Goal: Task Accomplishment & Management: Use online tool/utility

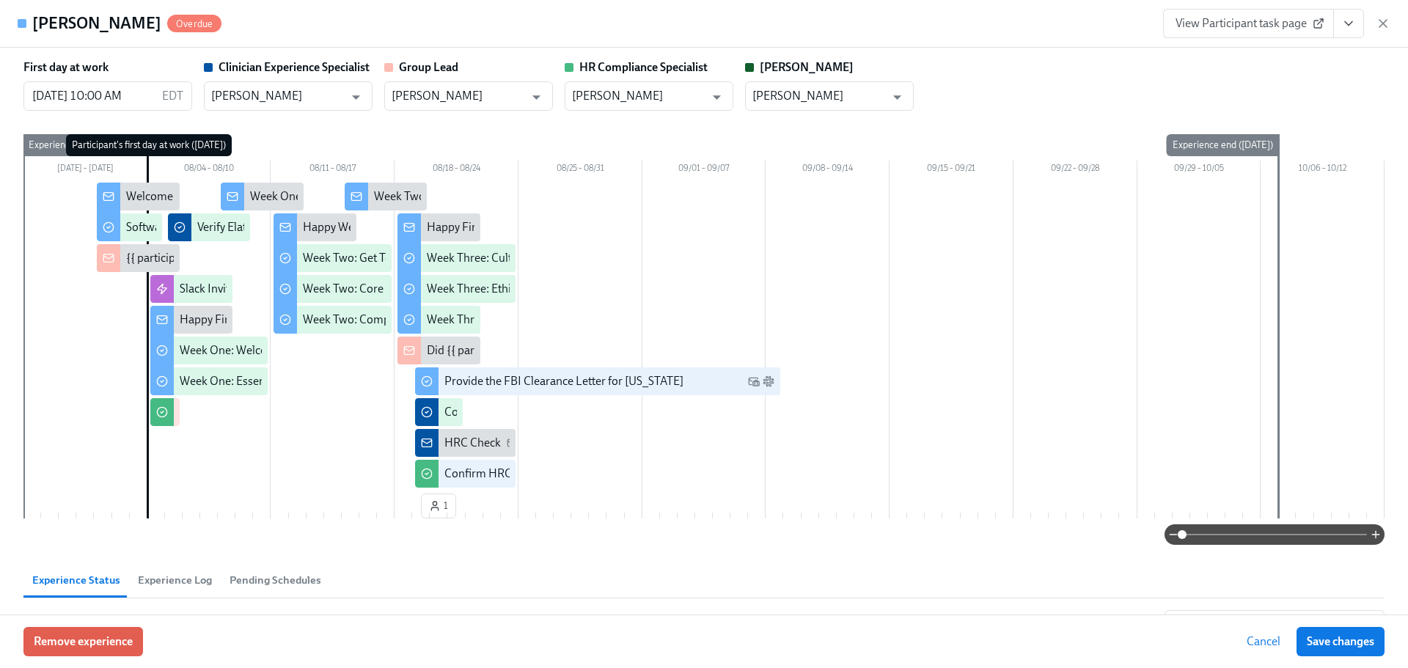
click at [1340, 18] on button "View task page" at bounding box center [1349, 23] width 31 height 29
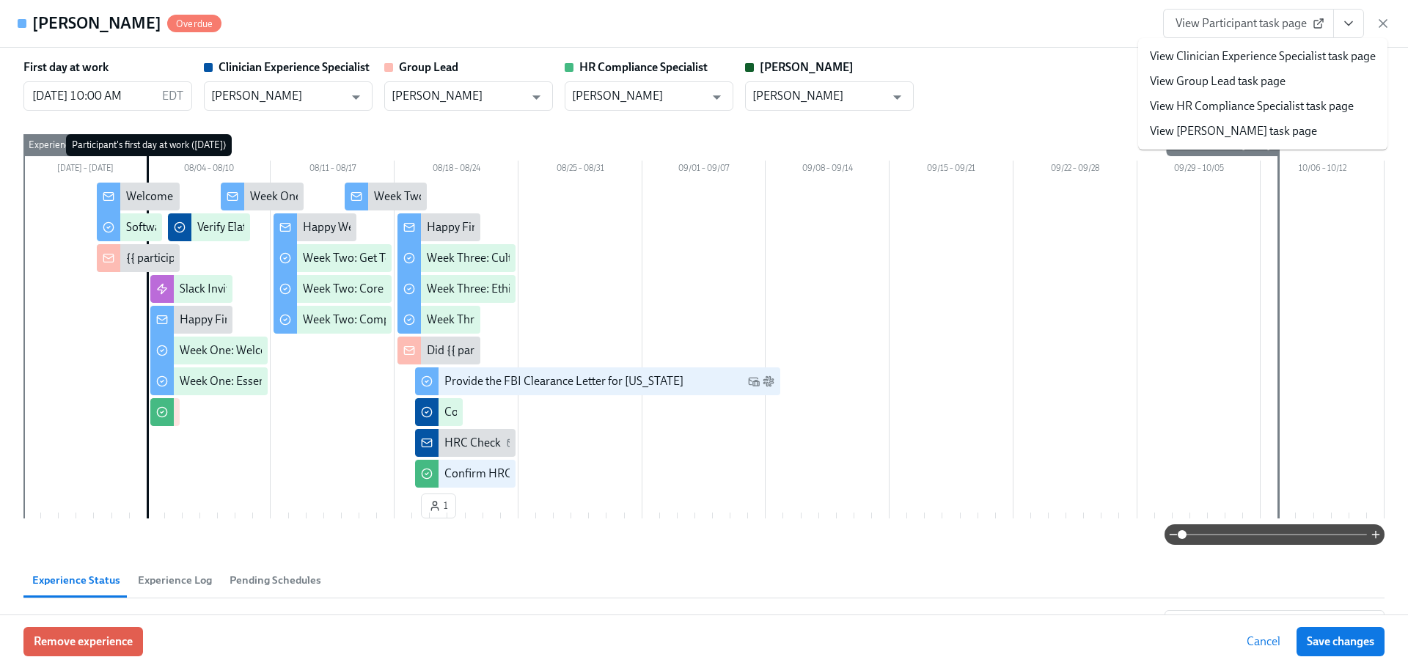
click at [1348, 17] on icon "View task page" at bounding box center [1349, 23] width 15 height 15
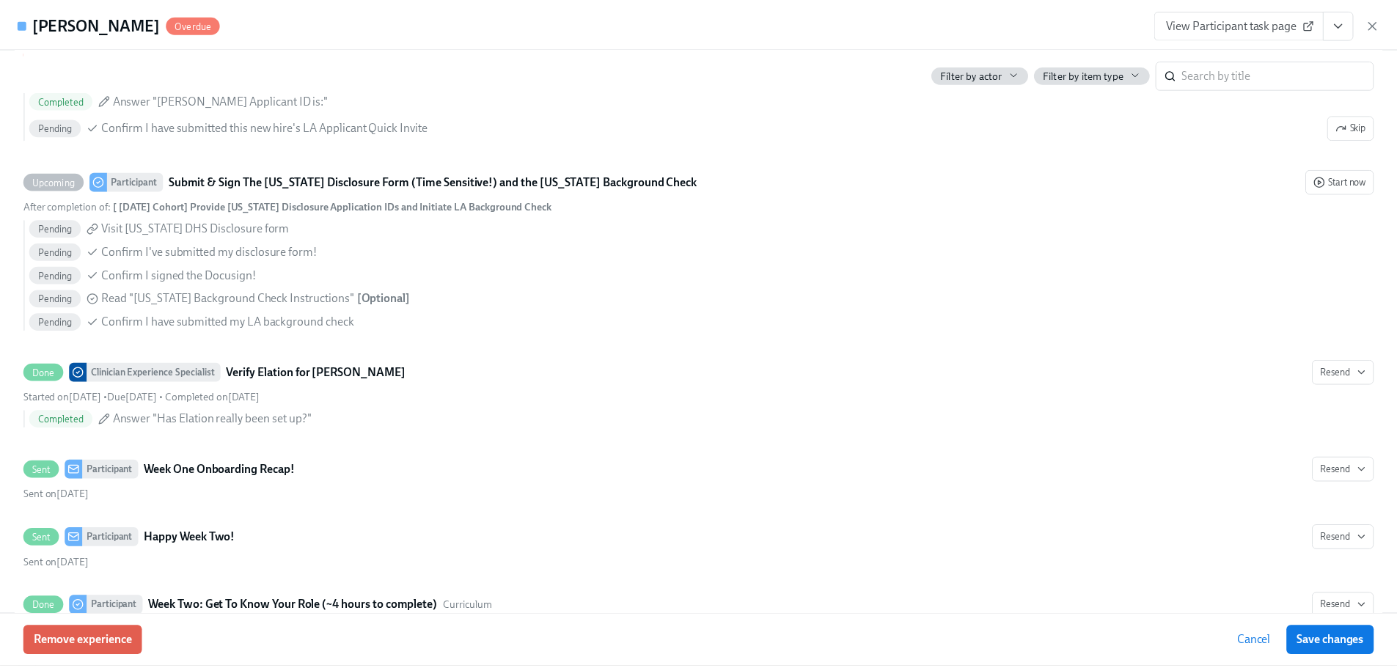
scroll to position [1338, 0]
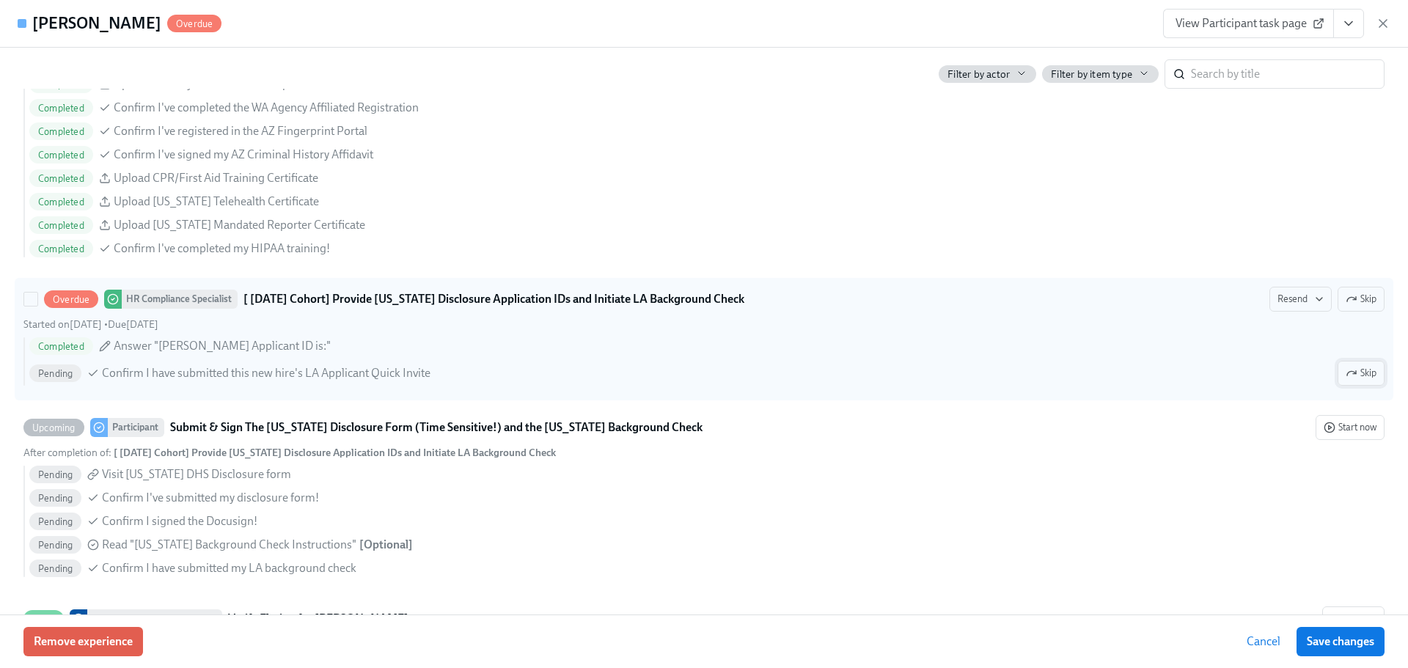
click at [1347, 373] on icon "button" at bounding box center [1351, 373] width 9 height 4
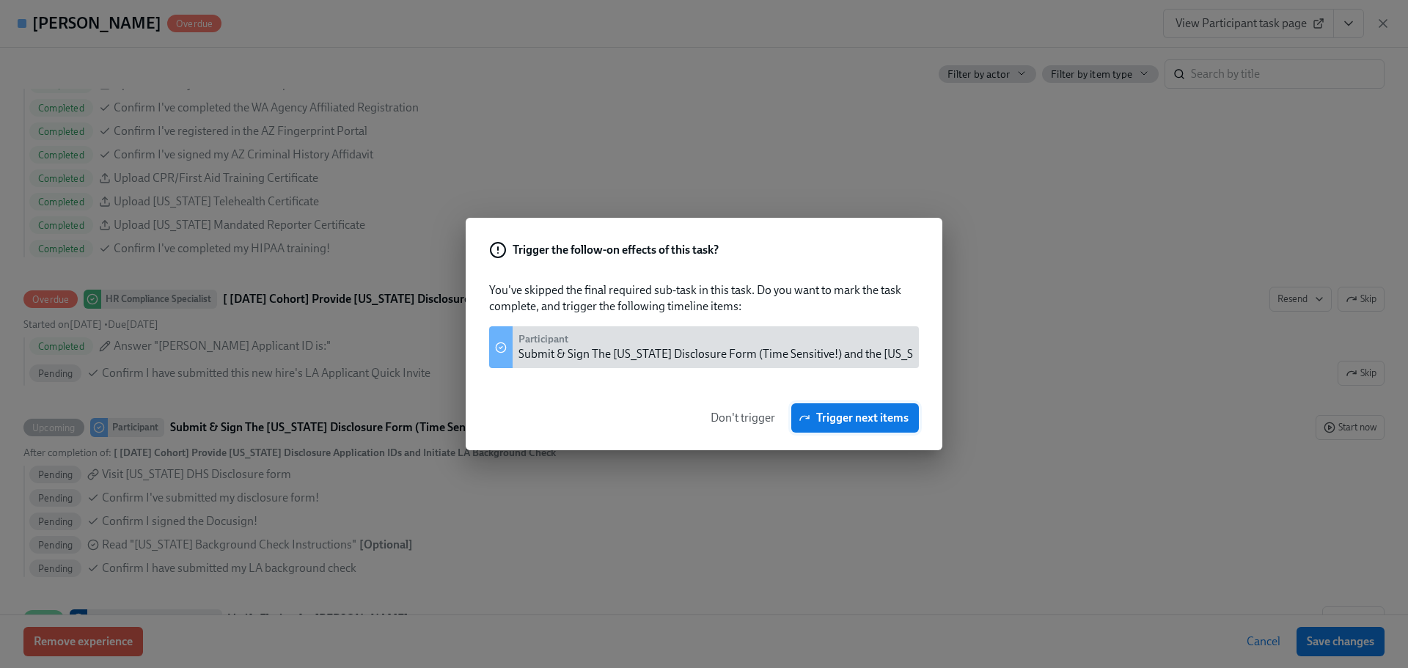
click at [830, 417] on span "Trigger next items" at bounding box center [855, 418] width 107 height 15
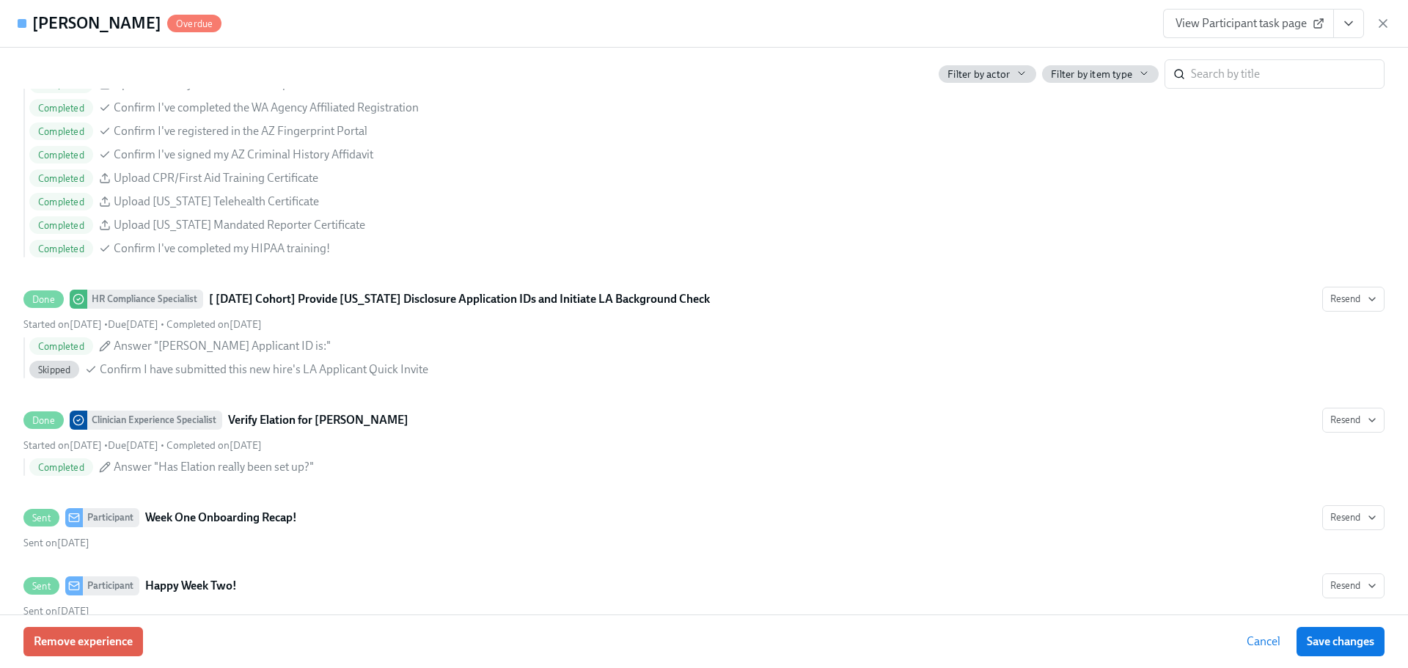
click at [673, 17] on div "Heather Ellis Overdue View Participant task page" at bounding box center [704, 24] width 1408 height 48
click at [1382, 24] on icon "button" at bounding box center [1383, 23] width 7 height 7
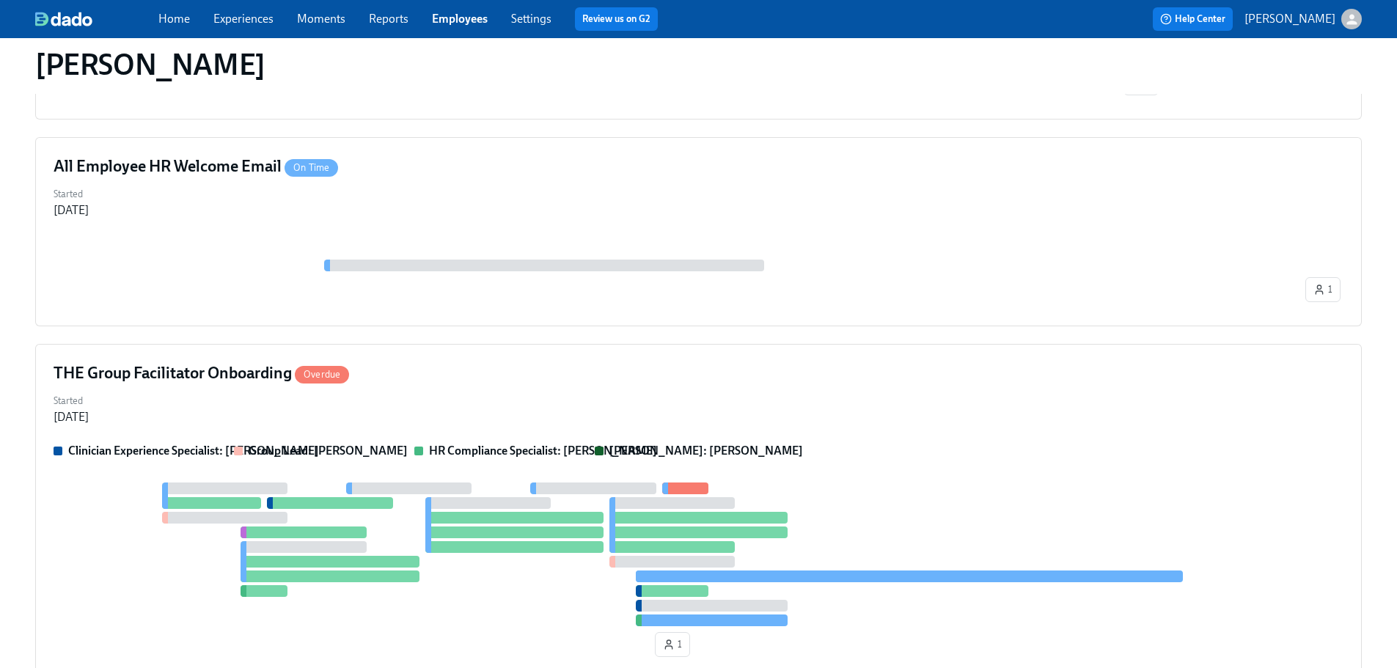
click at [461, 15] on link "Employees" at bounding box center [460, 19] width 56 height 14
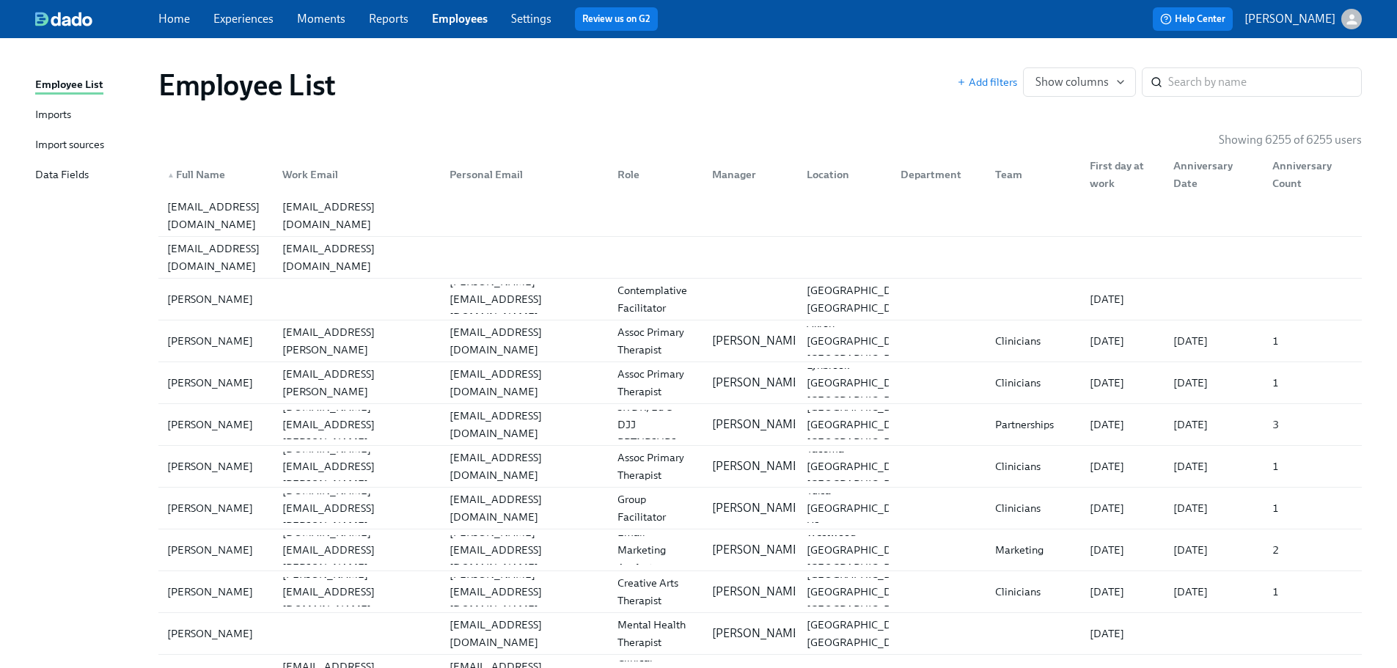
click at [849, 60] on div "Employee List Add filters Show columns ​" at bounding box center [760, 85] width 1227 height 59
click at [1334, 78] on input "search" at bounding box center [1265, 81] width 194 height 29
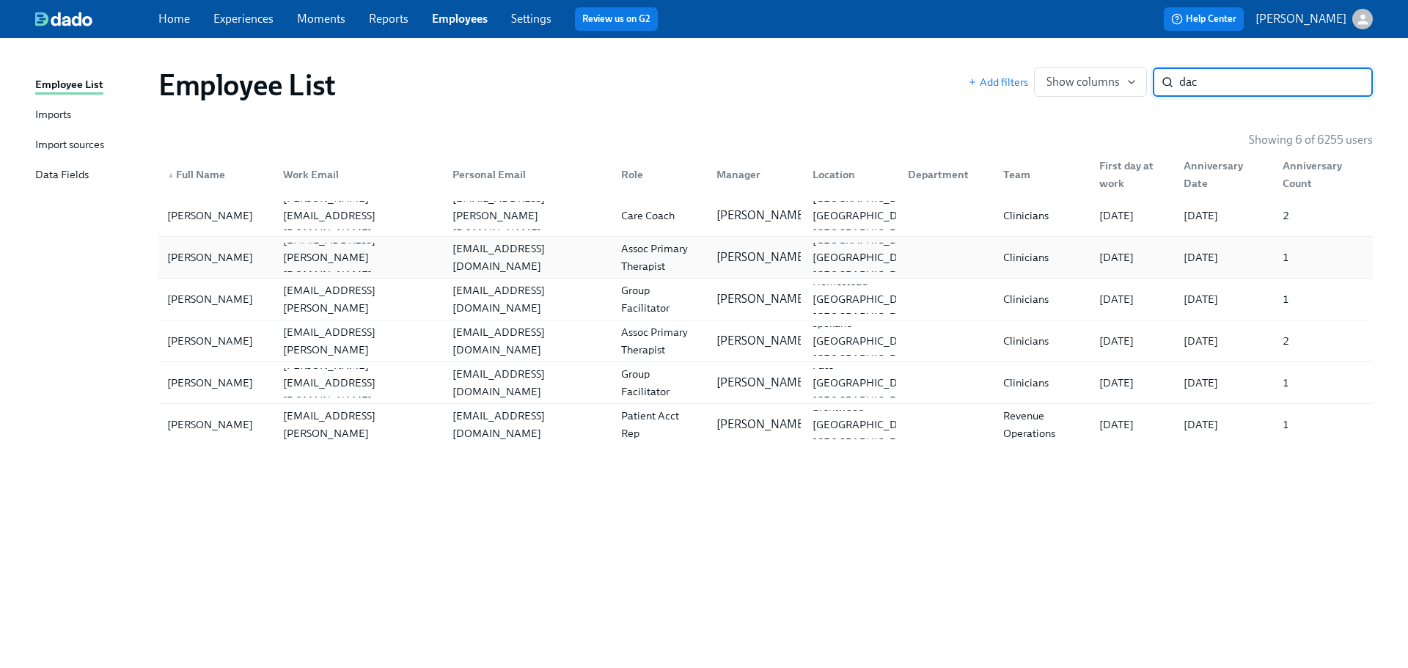
type input "dac"
click at [471, 276] on div "Victoria DaCosta victoria.dacosta@charliehealth.com vdacosta.lmsw@gmail.com Ass…" at bounding box center [765, 257] width 1215 height 41
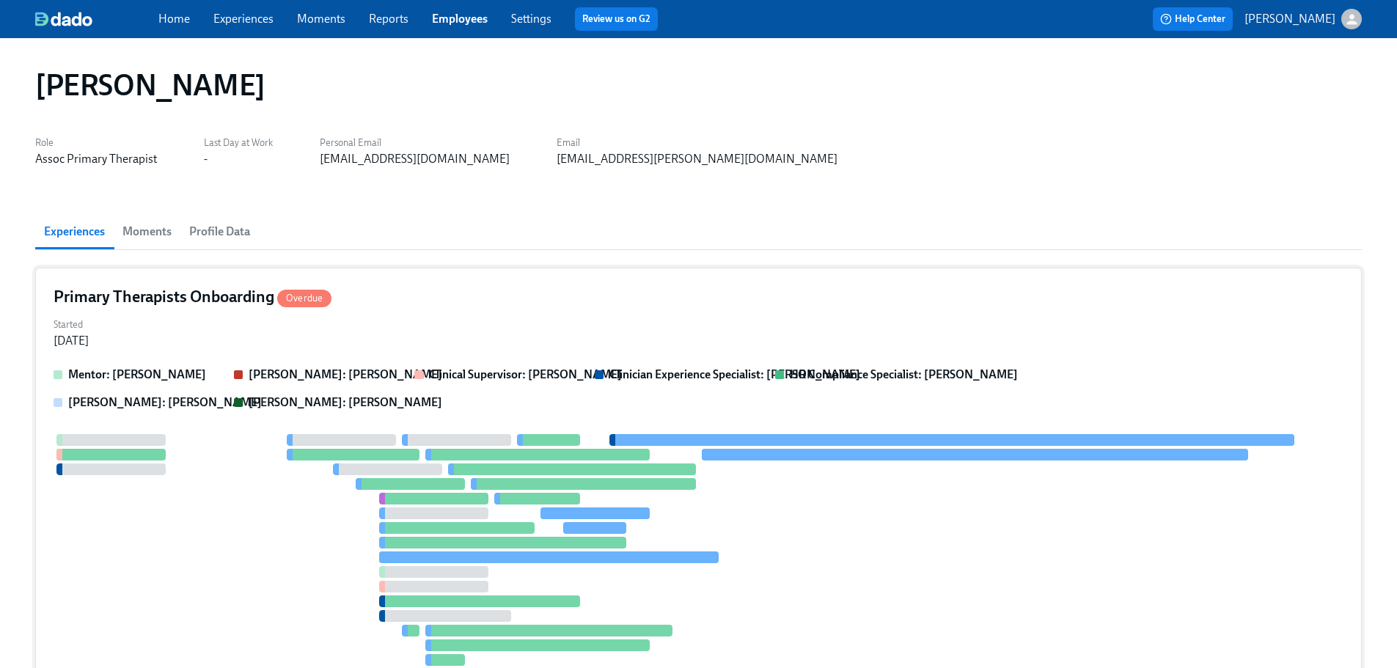
click at [731, 275] on div "Primary Therapists Onboarding Overdue Started Jul 31, 2025 Mentor: Mechelle Mun…" at bounding box center [698, 509] width 1327 height 483
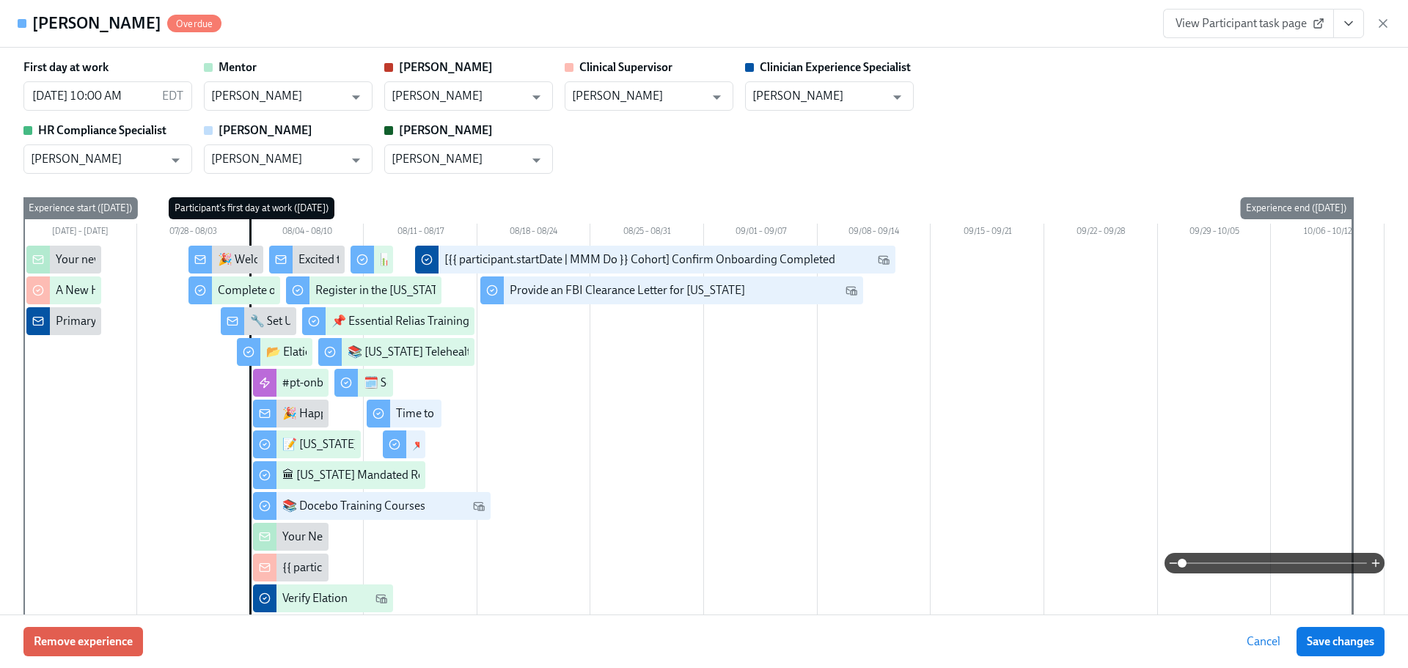
click at [1348, 23] on icon "View task page" at bounding box center [1349, 23] width 15 height 15
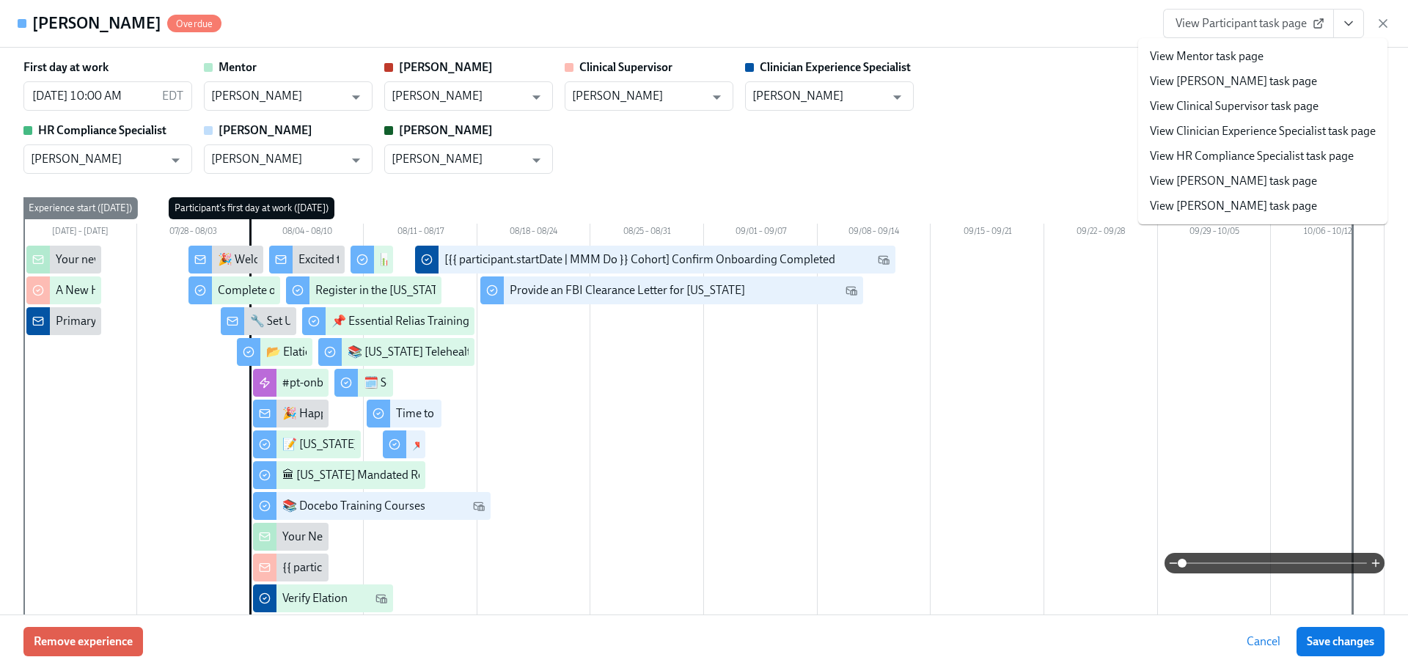
click at [1266, 141] on li "View Clinician Experience Specialist task page" at bounding box center [1262, 131] width 249 height 25
click at [1269, 154] on link "View HR Compliance Specialist task page" at bounding box center [1252, 156] width 204 height 16
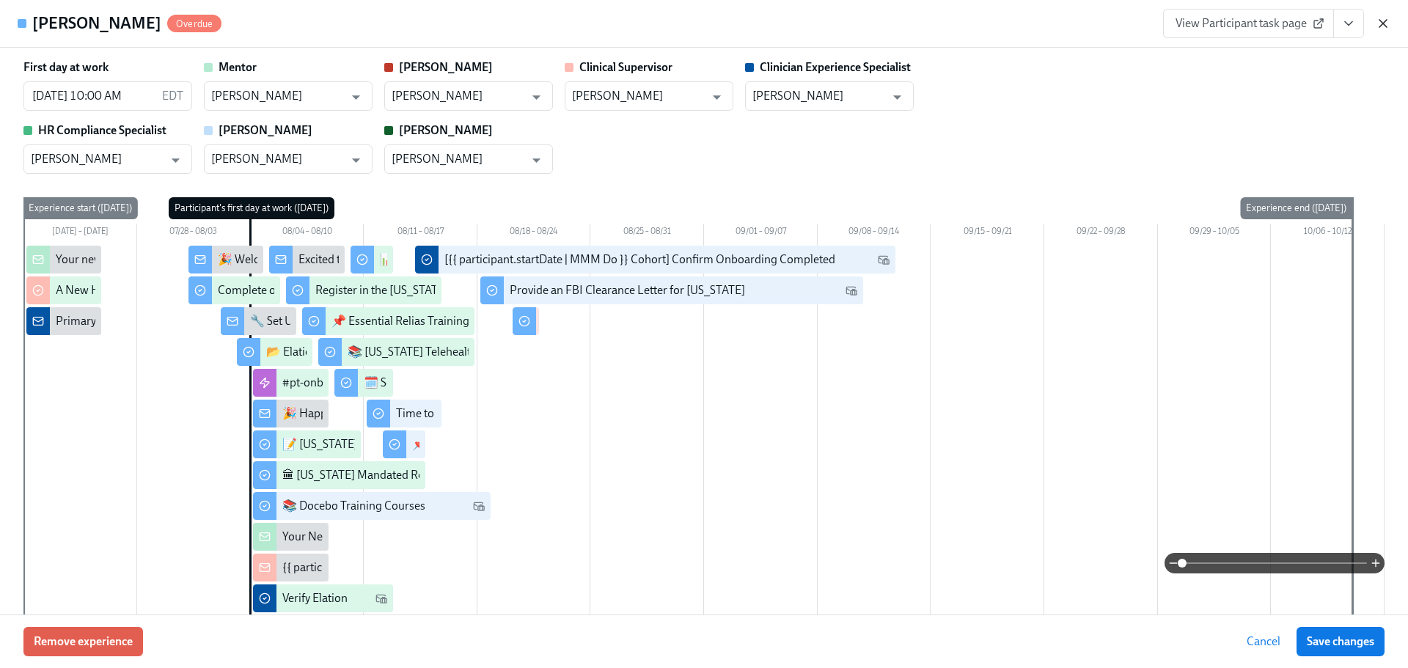
drag, startPoint x: 1375, startPoint y: 23, endPoint x: 1389, endPoint y: 23, distance: 14.7
click at [1375, 23] on div "View Participant task page" at bounding box center [1276, 23] width 227 height 29
click at [1395, 23] on div "Victoria DaCosta Overdue View Participant task page" at bounding box center [704, 24] width 1408 height 48
click at [1391, 21] on div "Victoria DaCosta Overdue View Participant task page" at bounding box center [704, 24] width 1408 height 48
click at [1386, 21] on icon "button" at bounding box center [1383, 23] width 7 height 7
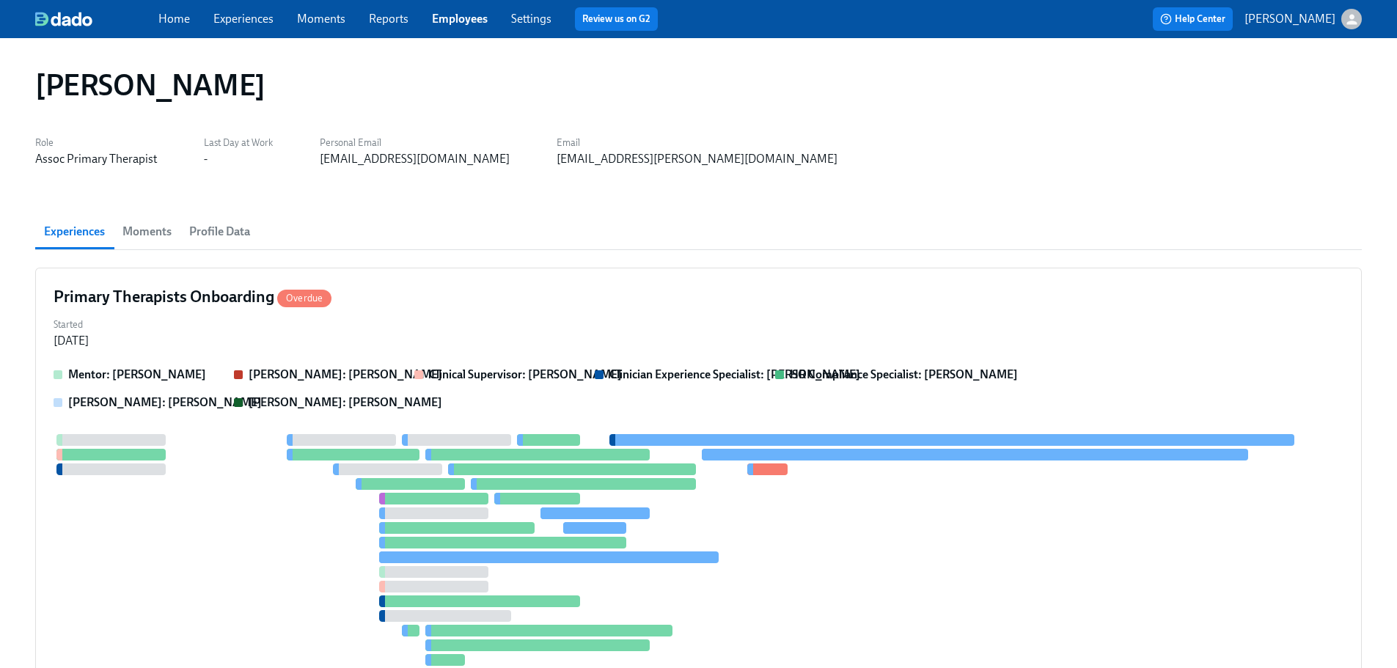
click at [436, 19] on link "Employees" at bounding box center [460, 19] width 56 height 14
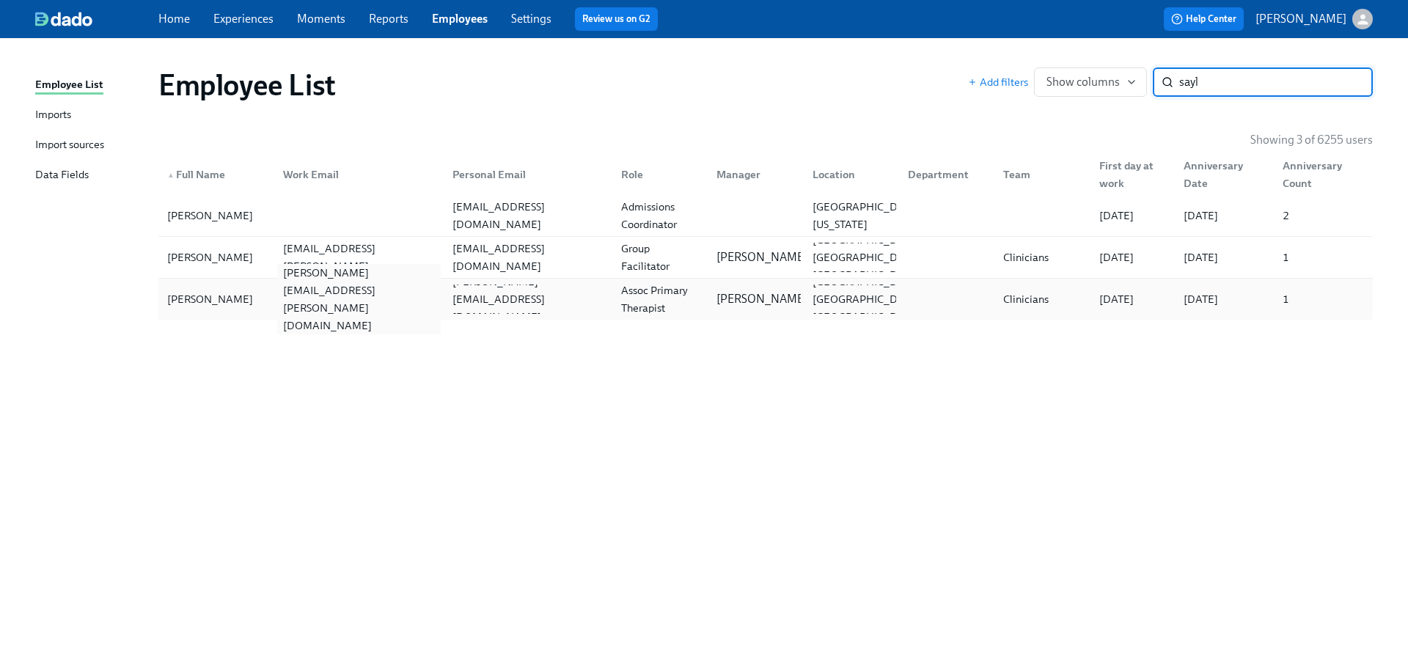
type input "sayl"
click at [370, 307] on div "tabitha.saylor@charliehealth.com" at bounding box center [358, 299] width 163 height 70
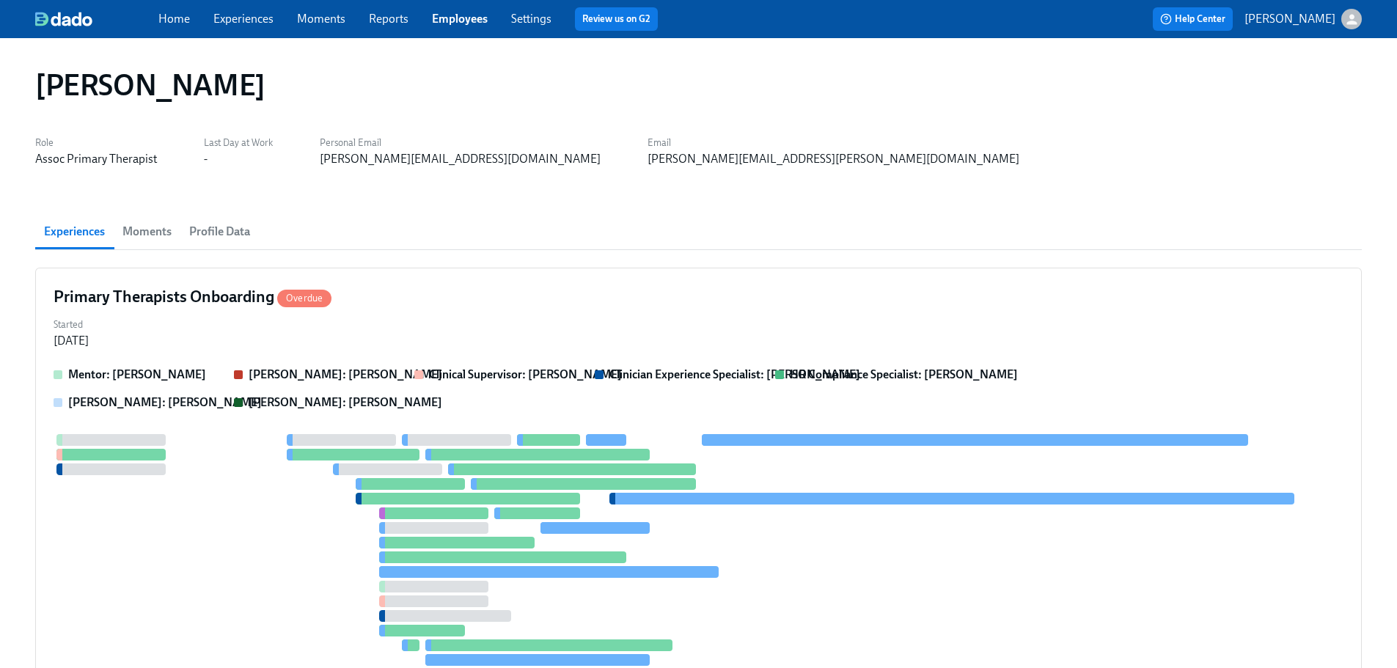
click at [370, 307] on div "Primary Therapists Onboarding Overdue" at bounding box center [699, 297] width 1290 height 22
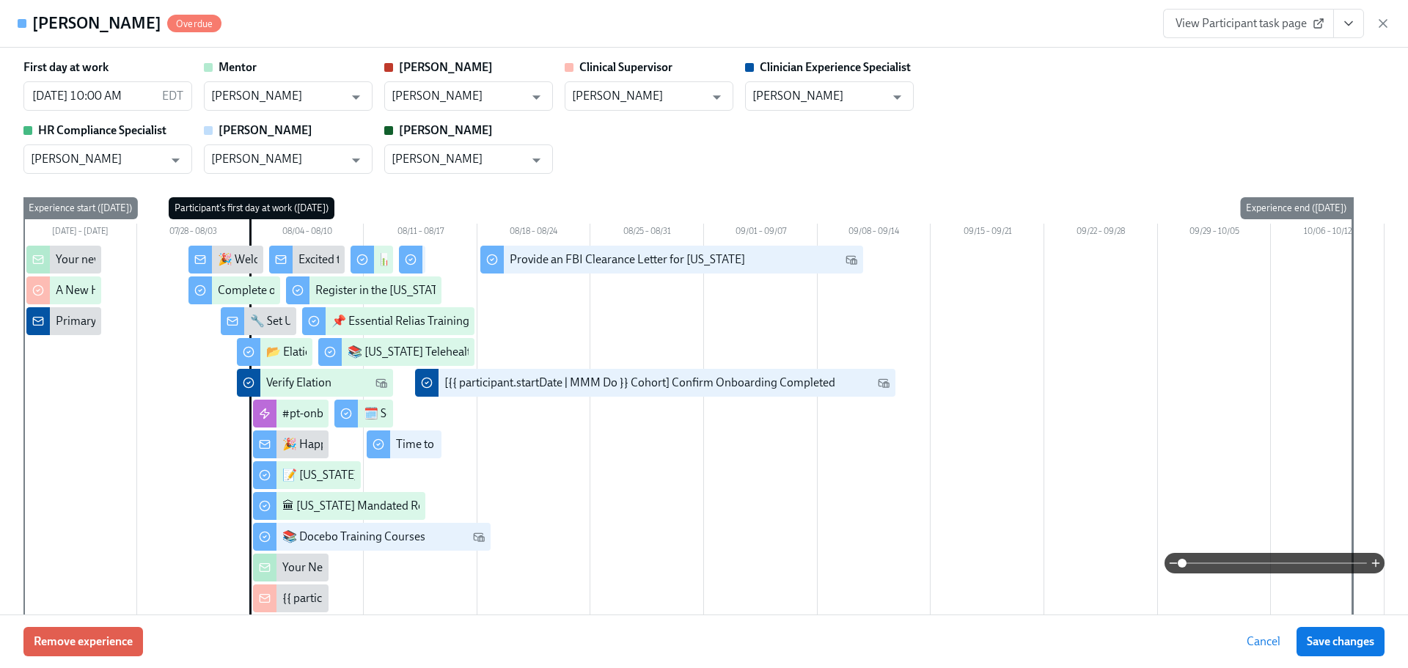
click at [1279, 16] on span "View Participant task page" at bounding box center [1249, 23] width 146 height 15
click at [1356, 22] on button "View task page" at bounding box center [1349, 23] width 31 height 29
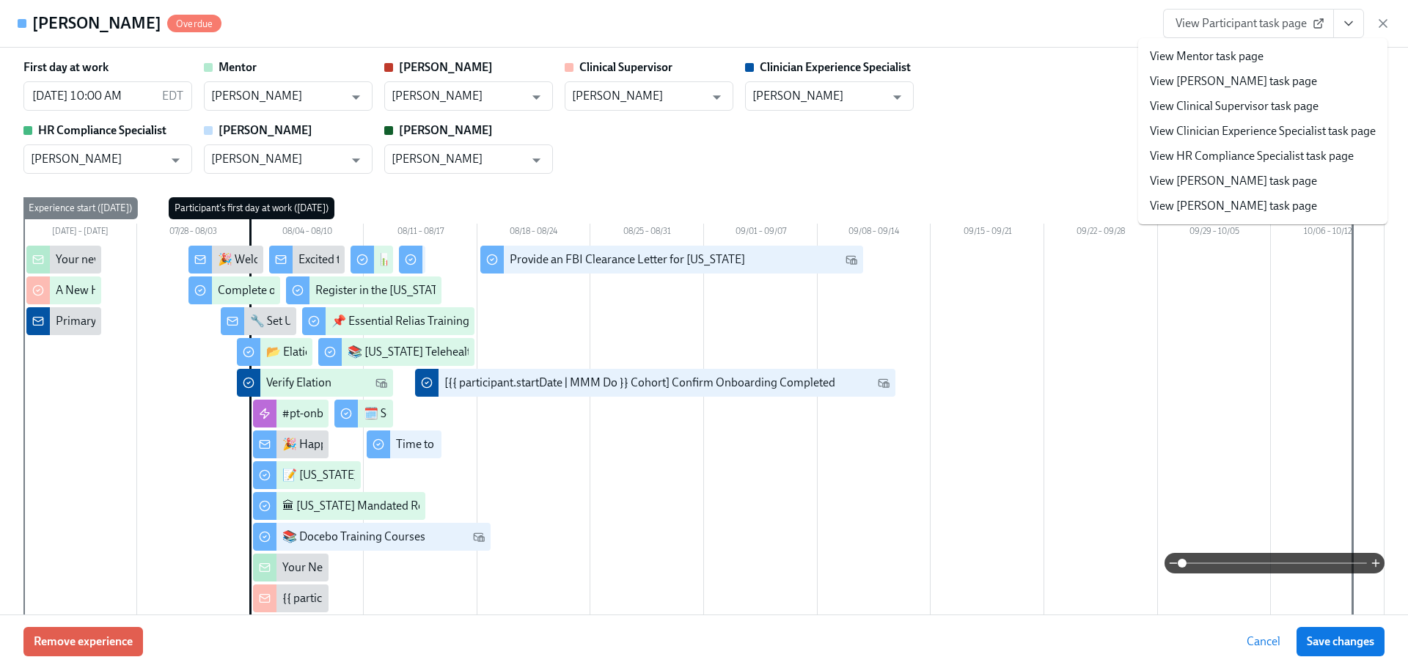
click at [1240, 158] on link "View HR Compliance Specialist task page" at bounding box center [1252, 156] width 204 height 16
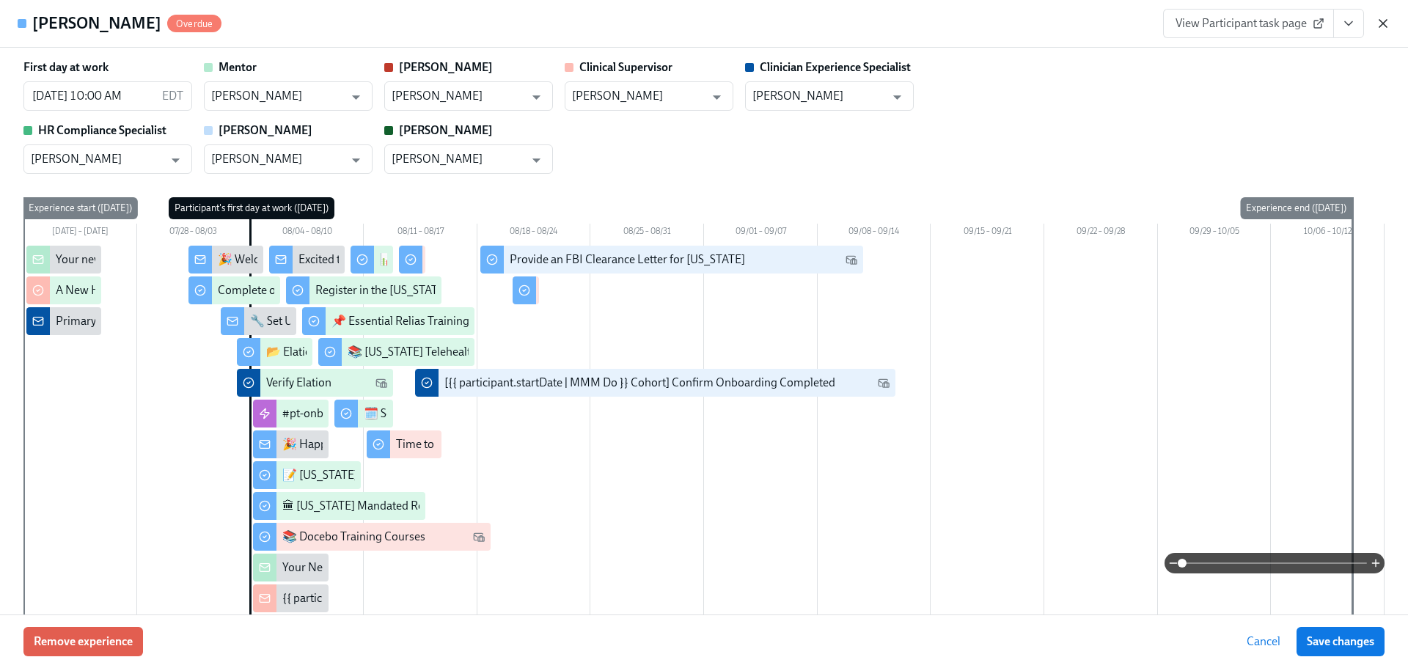
click at [1386, 20] on icon "button" at bounding box center [1383, 23] width 15 height 15
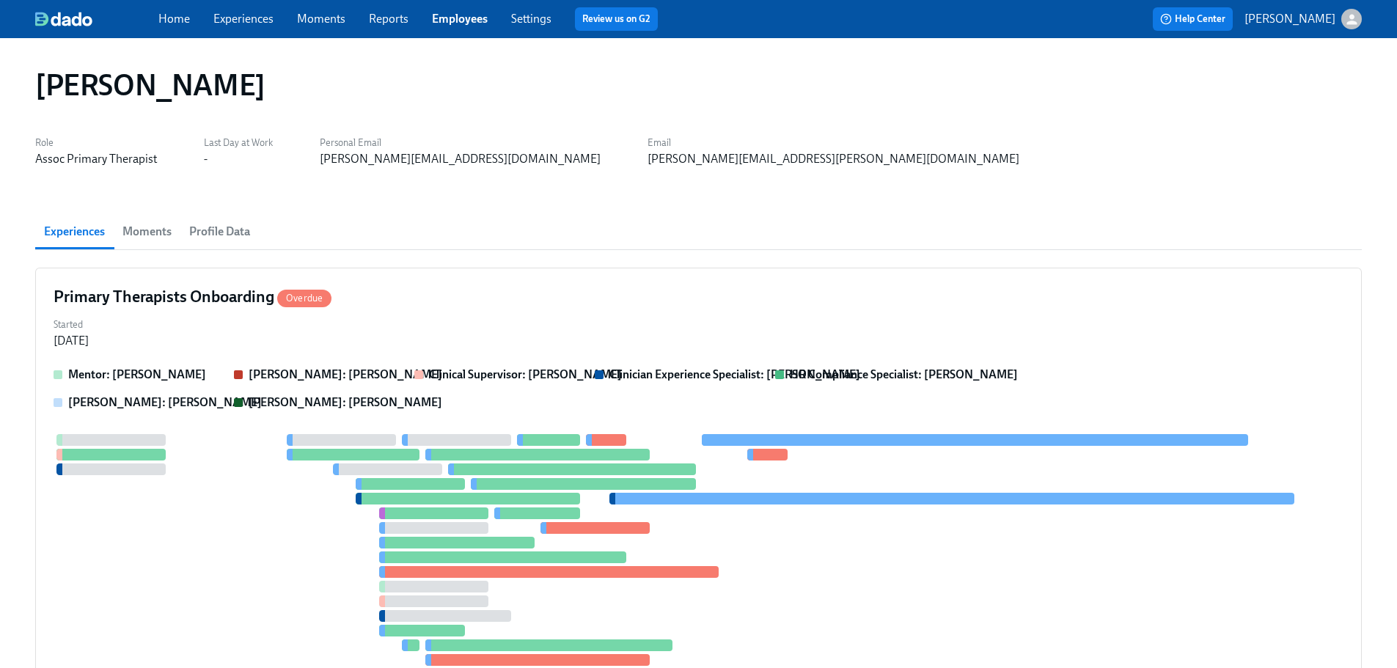
click at [475, 15] on link "Employees" at bounding box center [460, 19] width 56 height 14
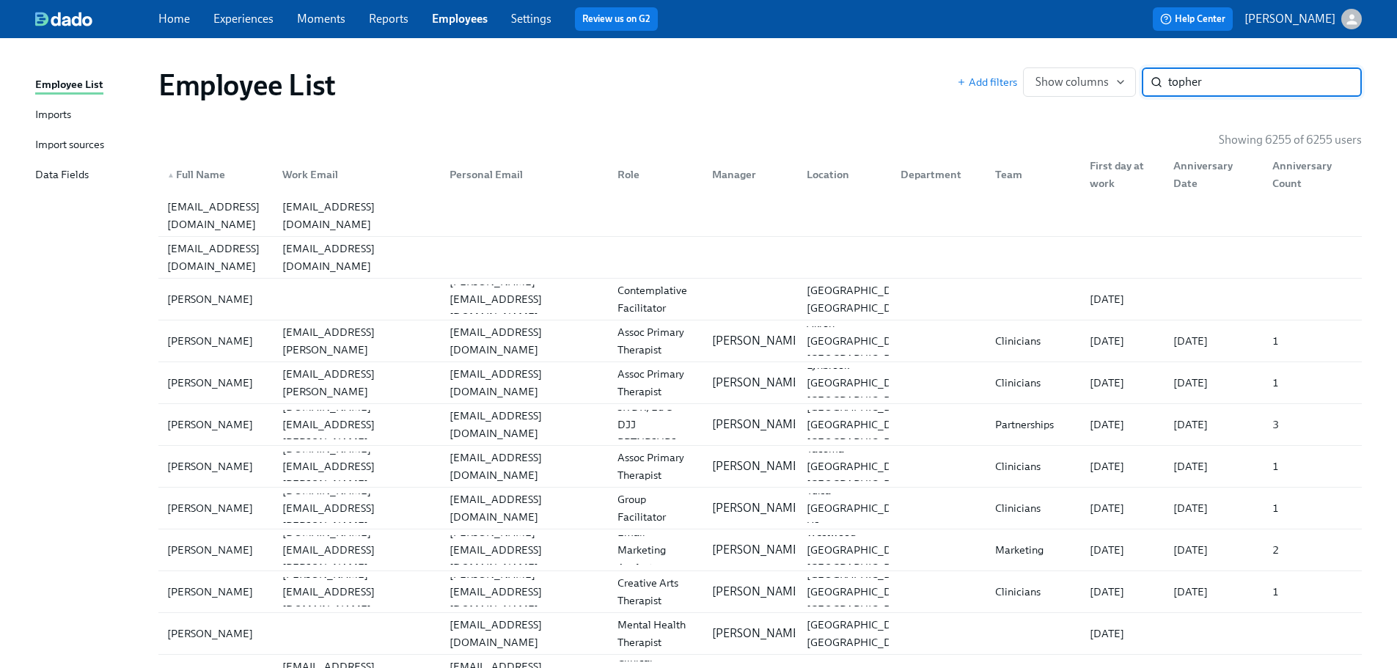
type input "topher s"
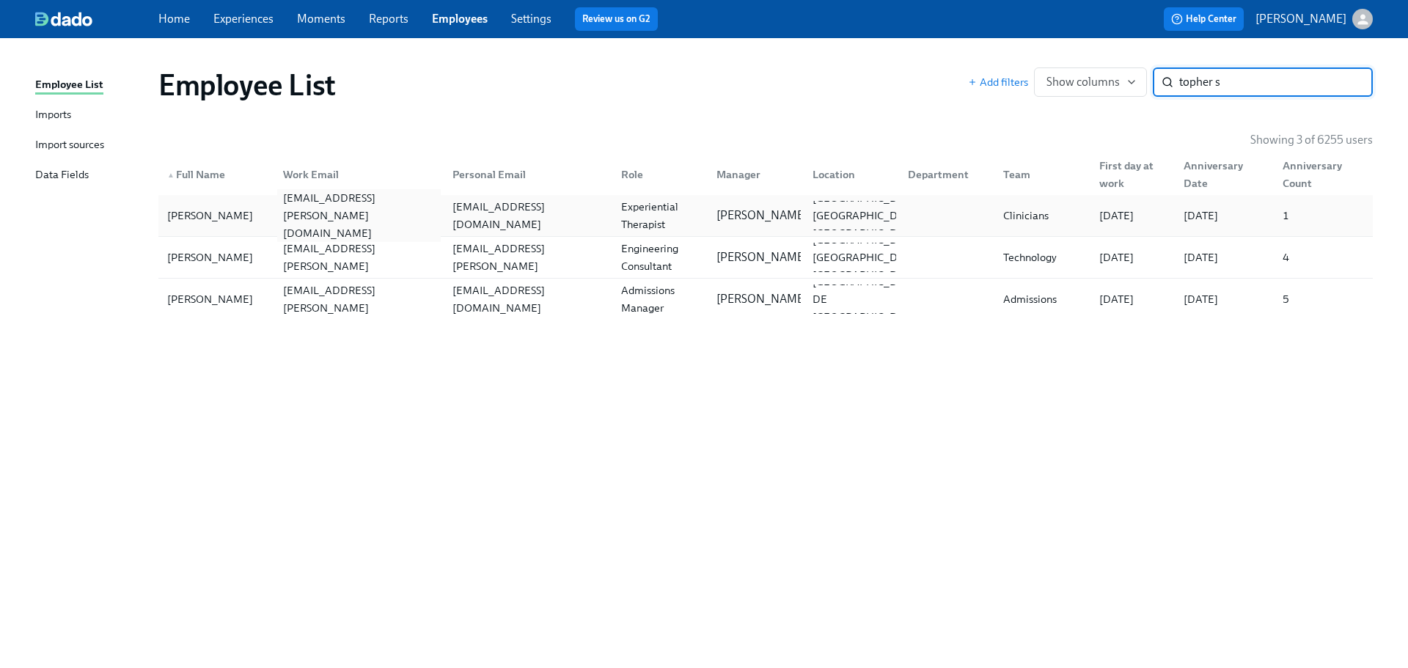
click at [389, 216] on div "topher.scott@charliehealth.com" at bounding box center [358, 215] width 163 height 53
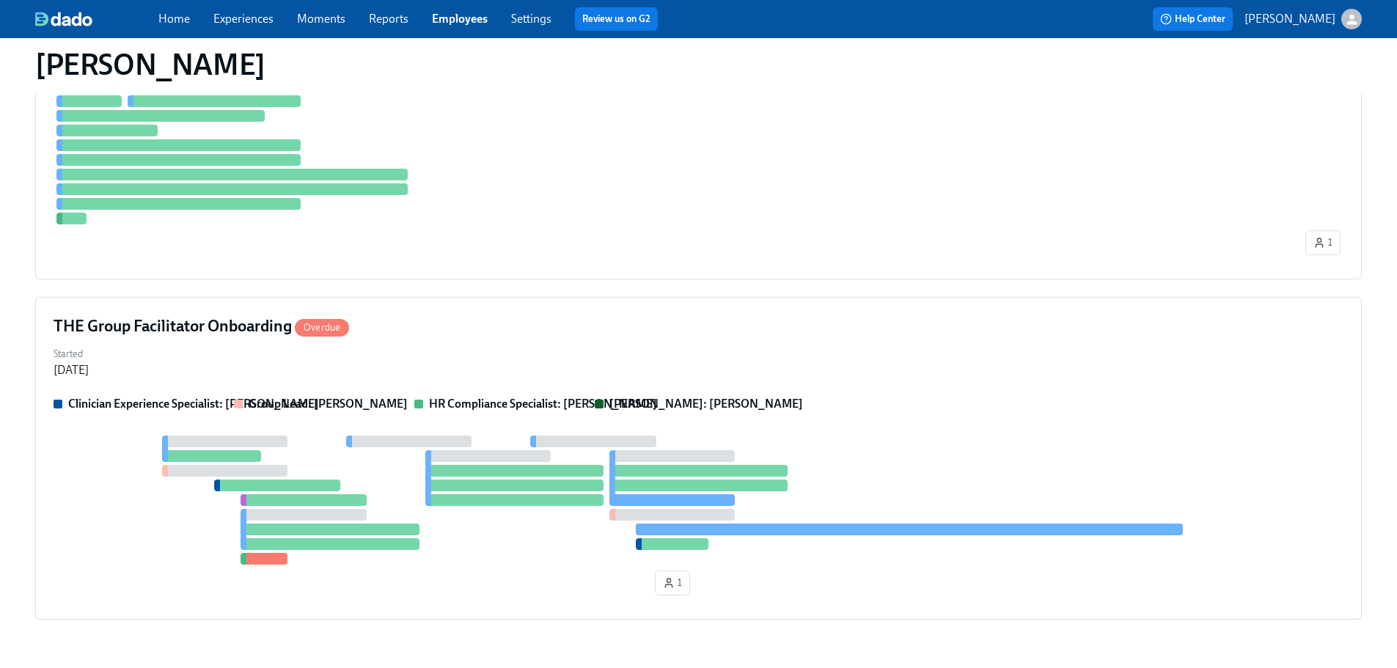
scroll to position [656, 0]
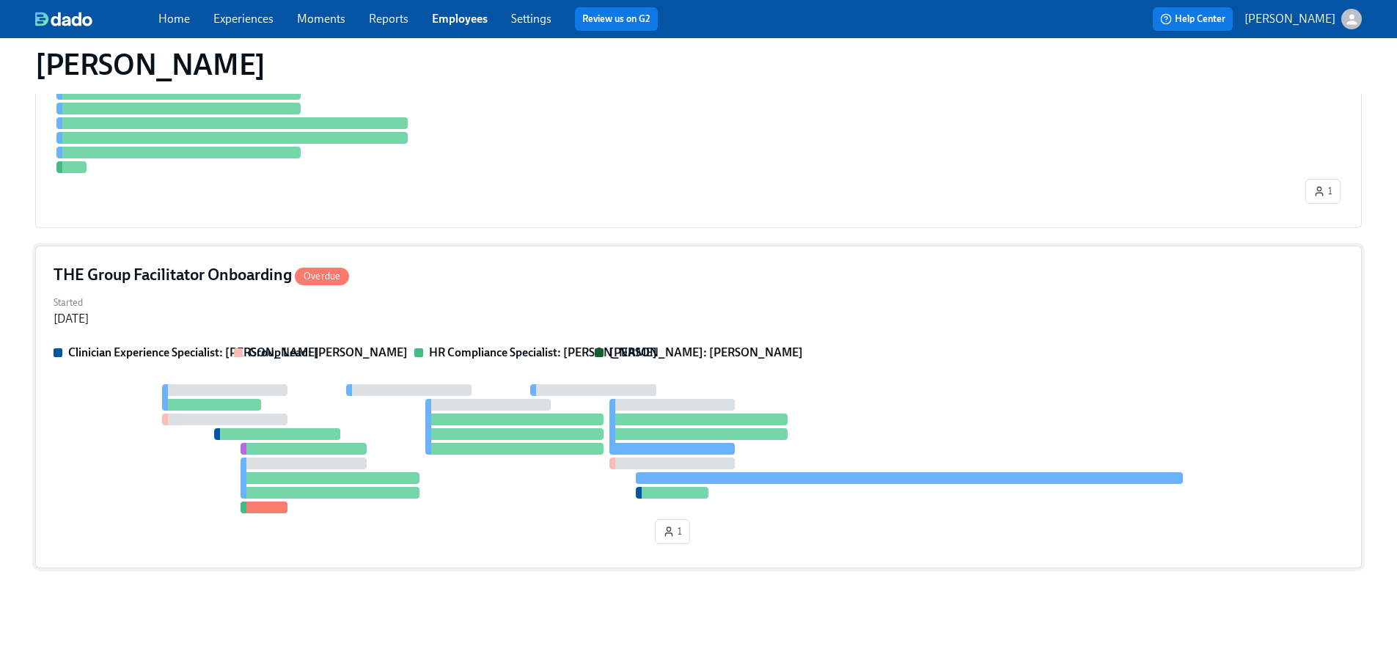
click at [626, 318] on div "Started Aug 01, 2025" at bounding box center [699, 309] width 1290 height 35
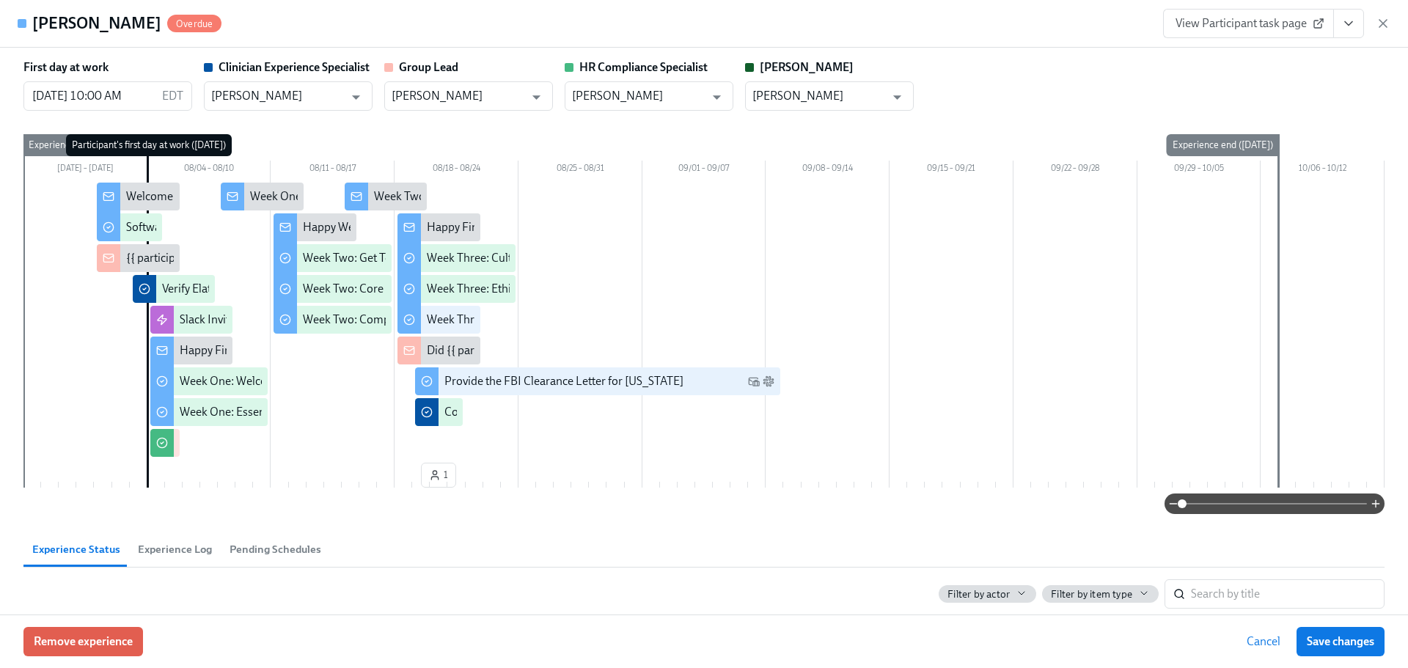
click at [1351, 23] on icon "View task page" at bounding box center [1348, 24] width 7 height 4
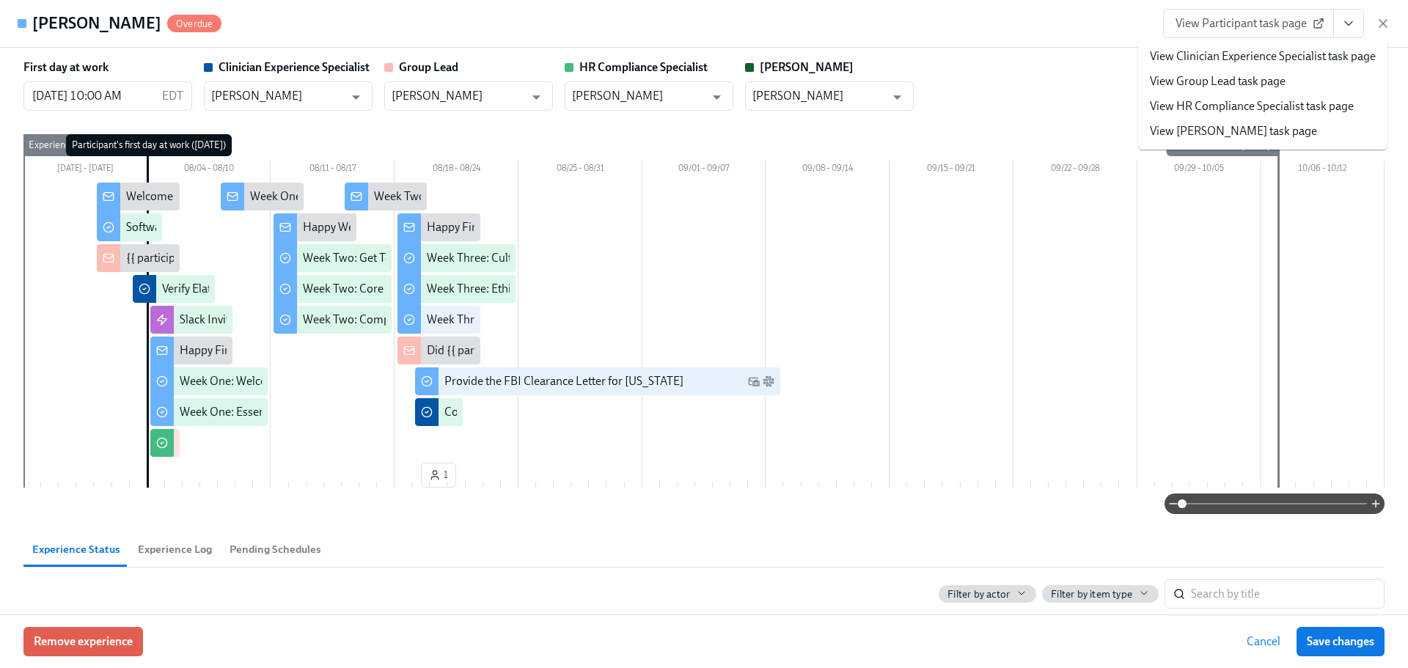
click at [1307, 95] on li "View HR Compliance Specialist task page" at bounding box center [1262, 106] width 249 height 25
click at [1307, 102] on link "View HR Compliance Specialist task page" at bounding box center [1252, 106] width 204 height 16
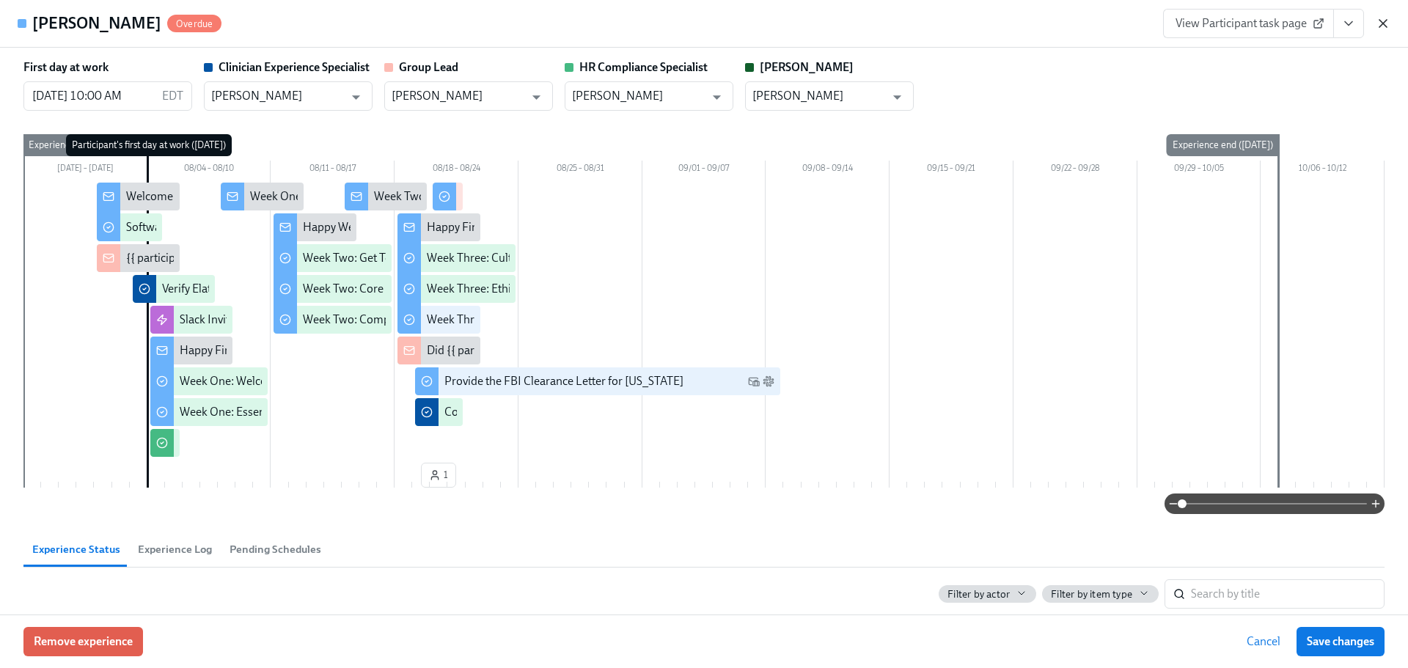
click at [1385, 18] on icon "button" at bounding box center [1383, 23] width 15 height 15
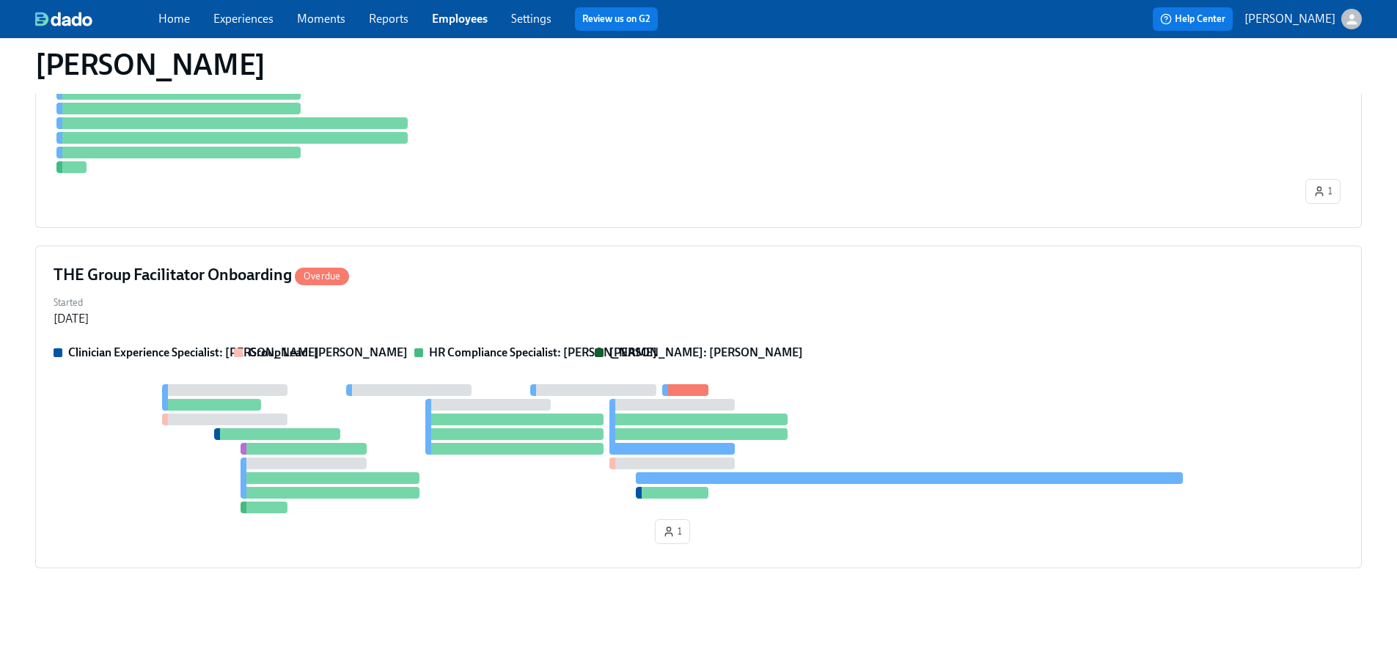
click at [439, 23] on link "Employees" at bounding box center [460, 19] width 56 height 14
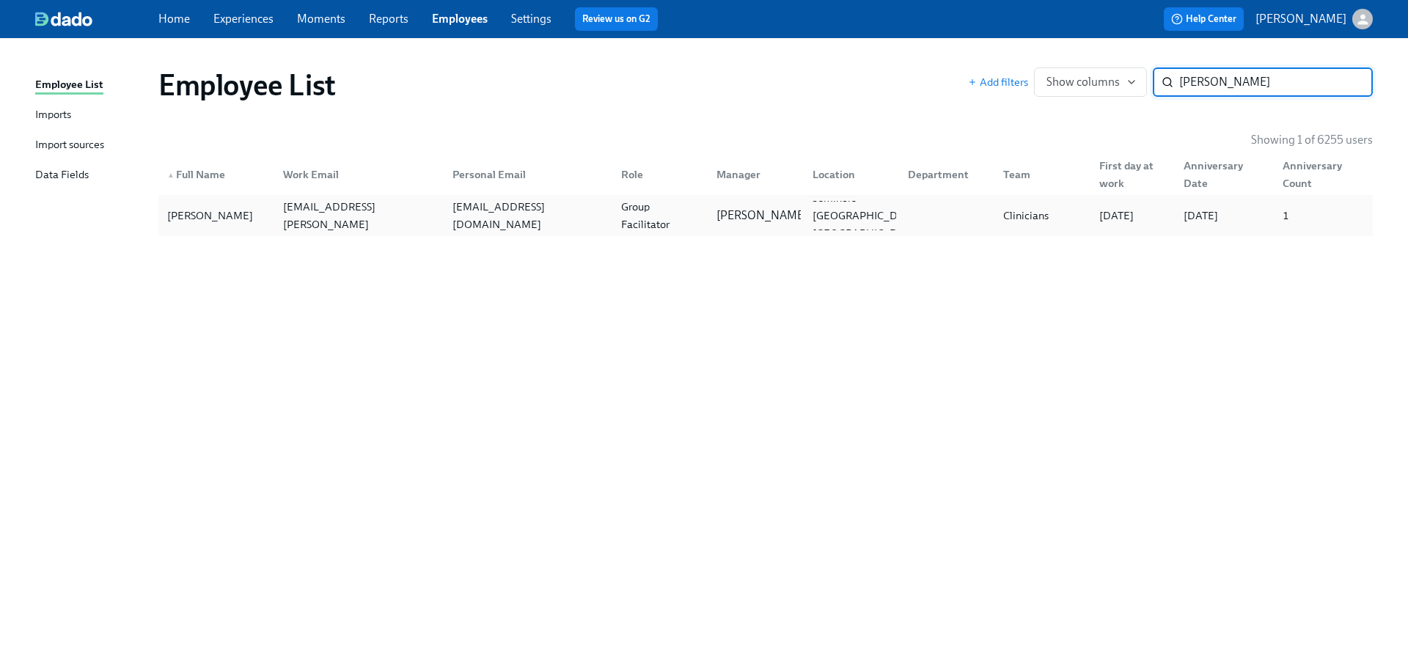
type input "andrea kis"
click at [563, 213] on div "andrealkissick@gmail.com" at bounding box center [528, 215] width 163 height 35
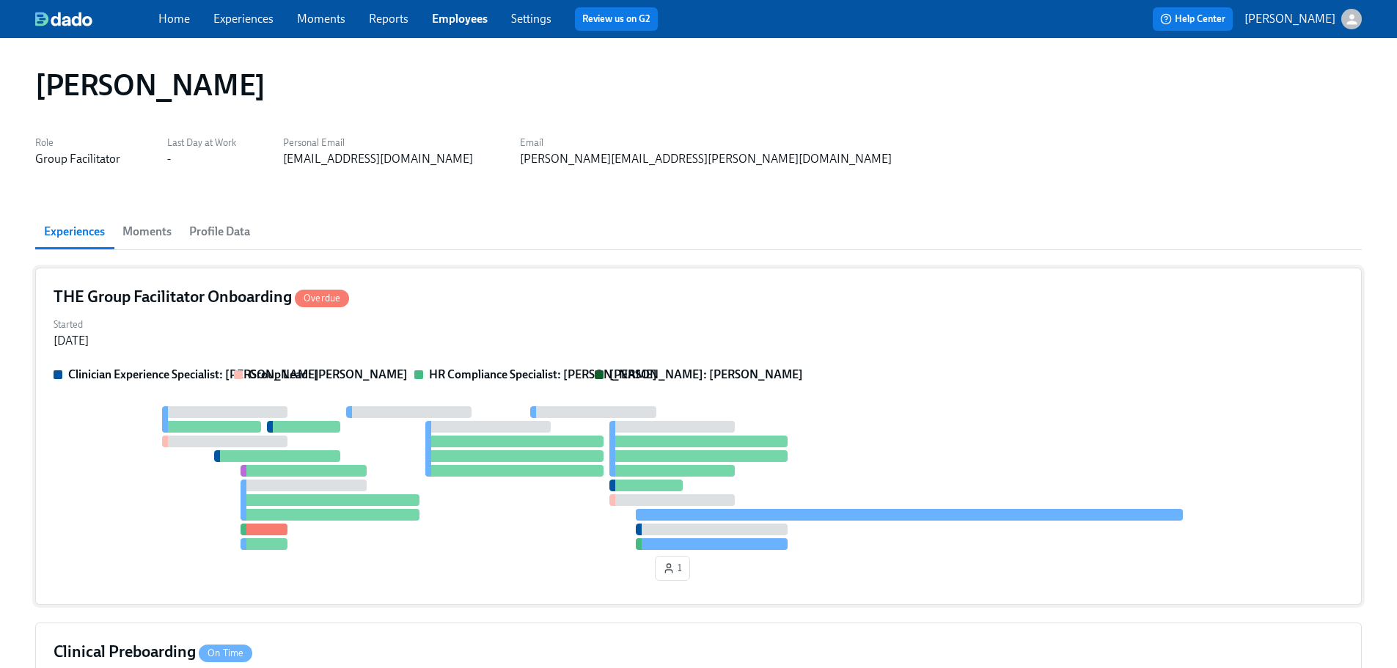
click at [940, 393] on div "Clinician Experience Specialist: Lara Babalola Group Lead: Sarah Dunn HR Compli…" at bounding box center [699, 477] width 1290 height 220
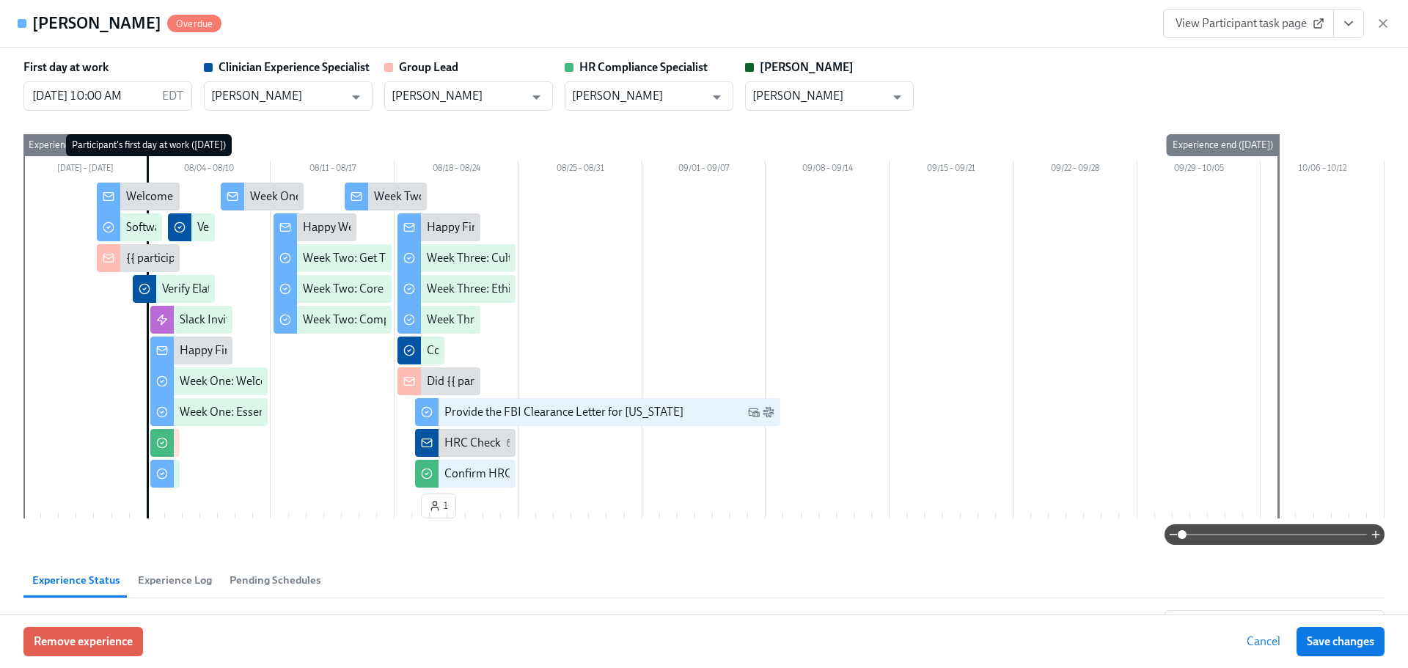
drag, startPoint x: 1356, startPoint y: 26, endPoint x: 1355, endPoint y: 37, distance: 11.8
click at [1356, 26] on icon "View task page" at bounding box center [1349, 23] width 15 height 15
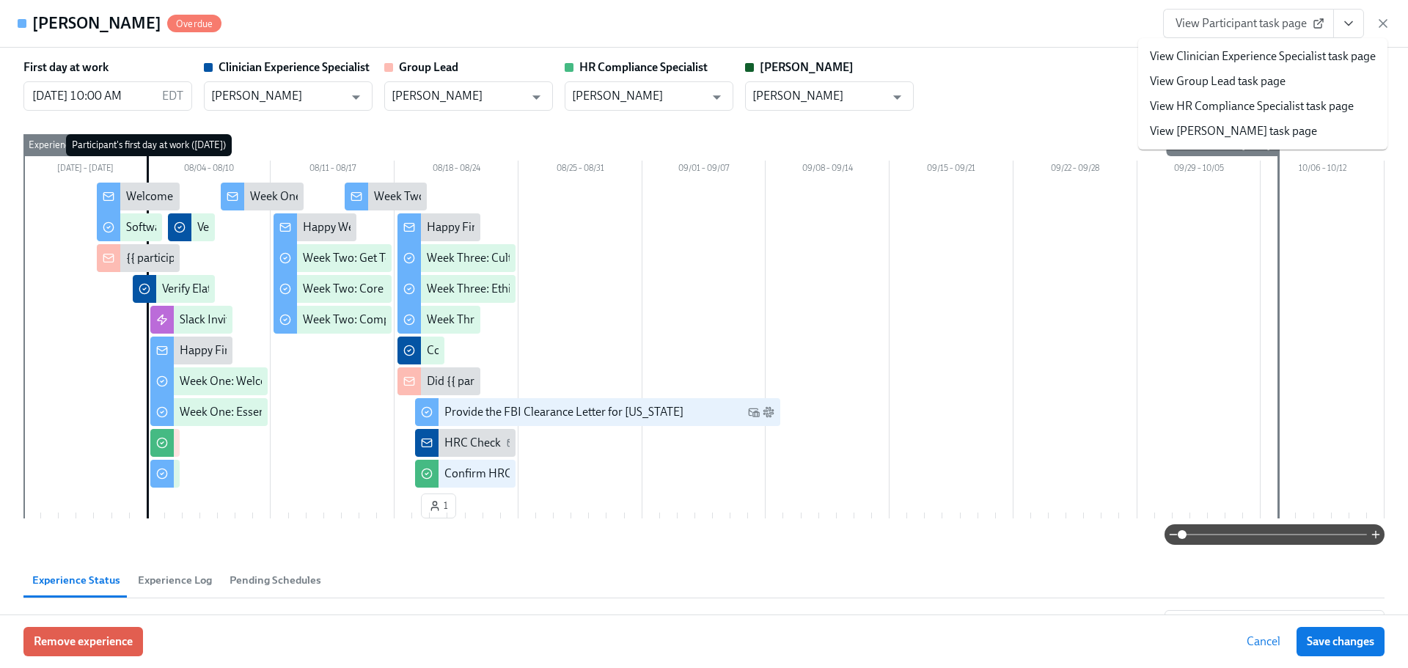
click at [1318, 103] on link "View HR Compliance Specialist task page" at bounding box center [1252, 106] width 204 height 16
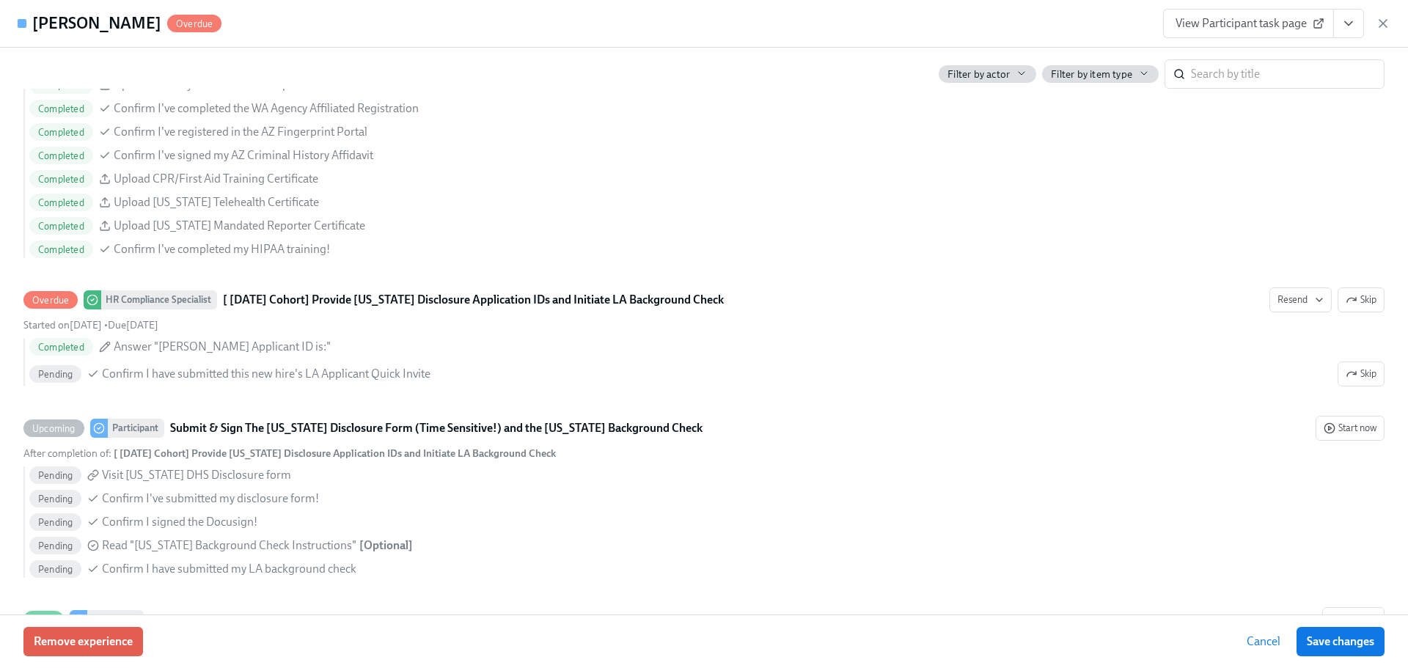
scroll to position [1554, 0]
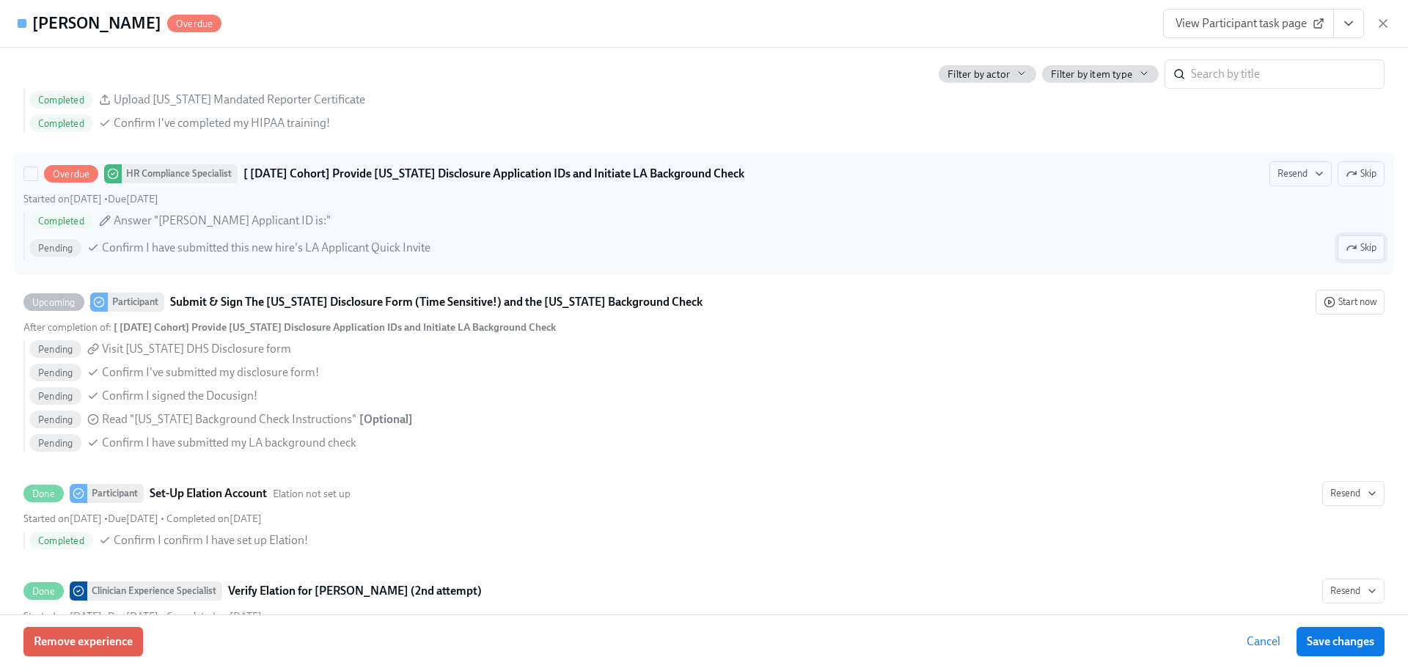
click at [1346, 247] on icon "button" at bounding box center [1352, 248] width 12 height 12
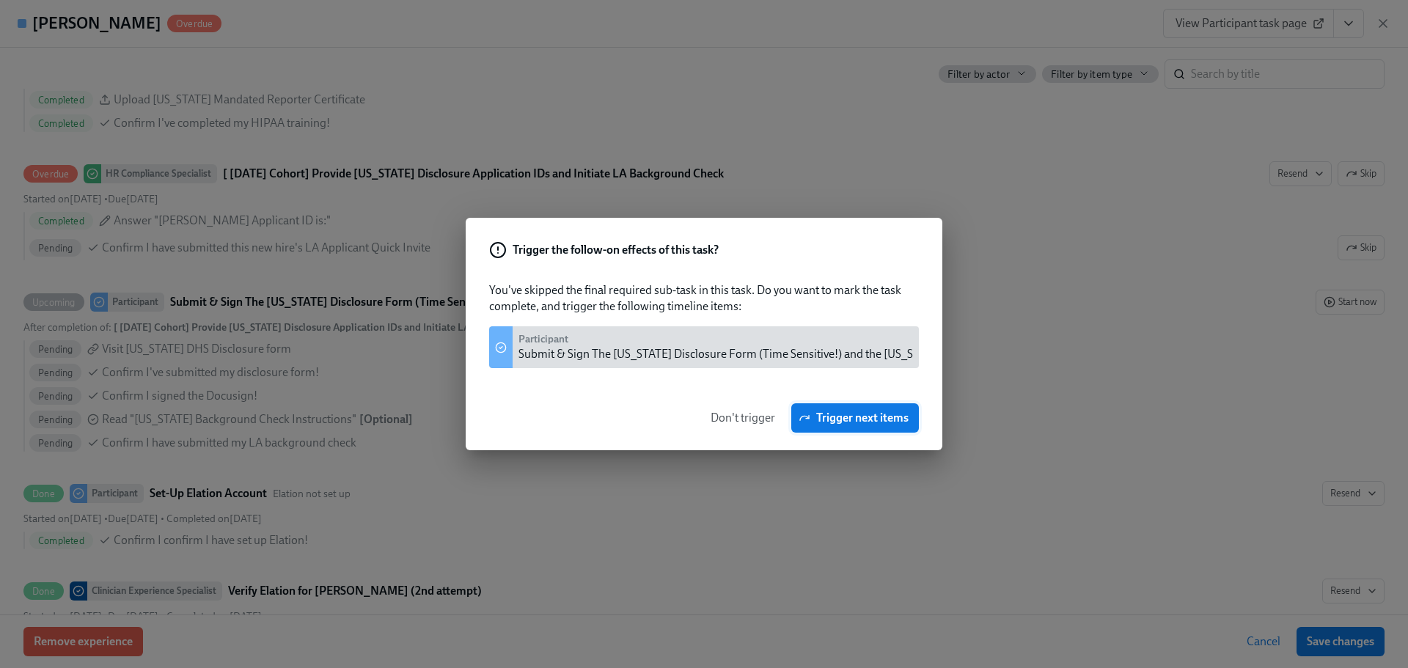
click at [860, 420] on span "Trigger next items" at bounding box center [855, 418] width 107 height 15
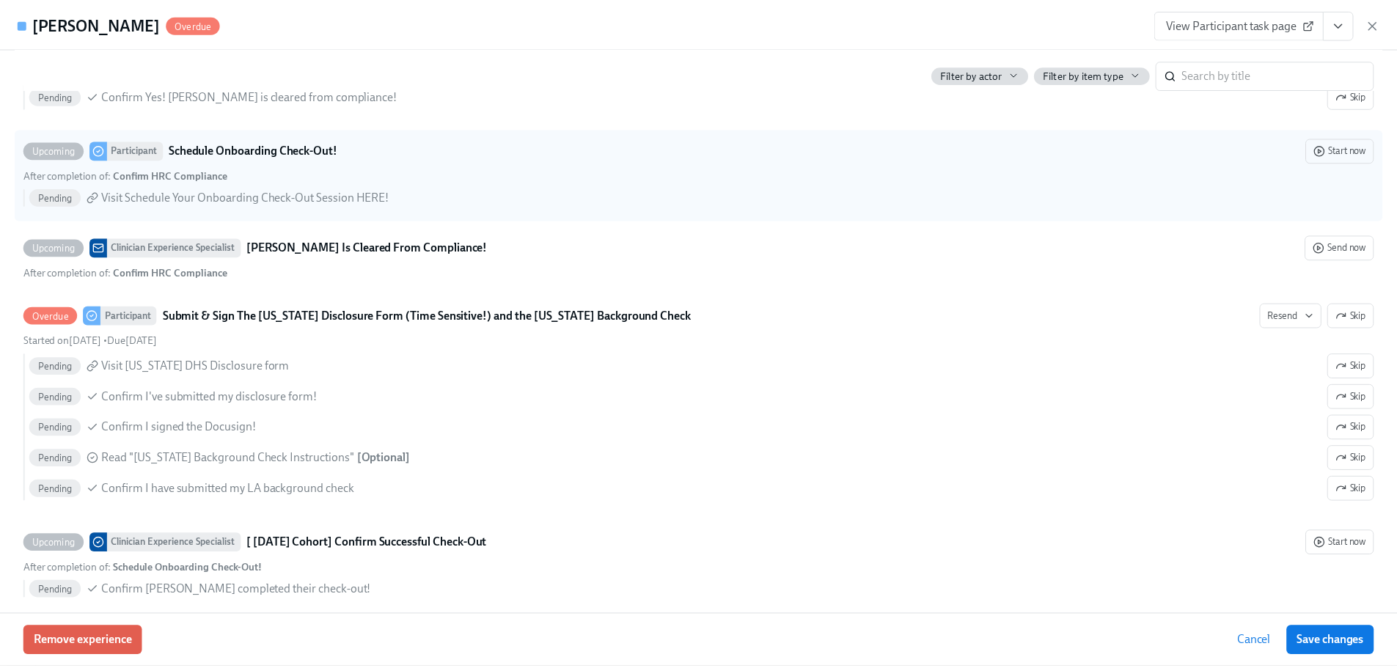
scroll to position [3534, 0]
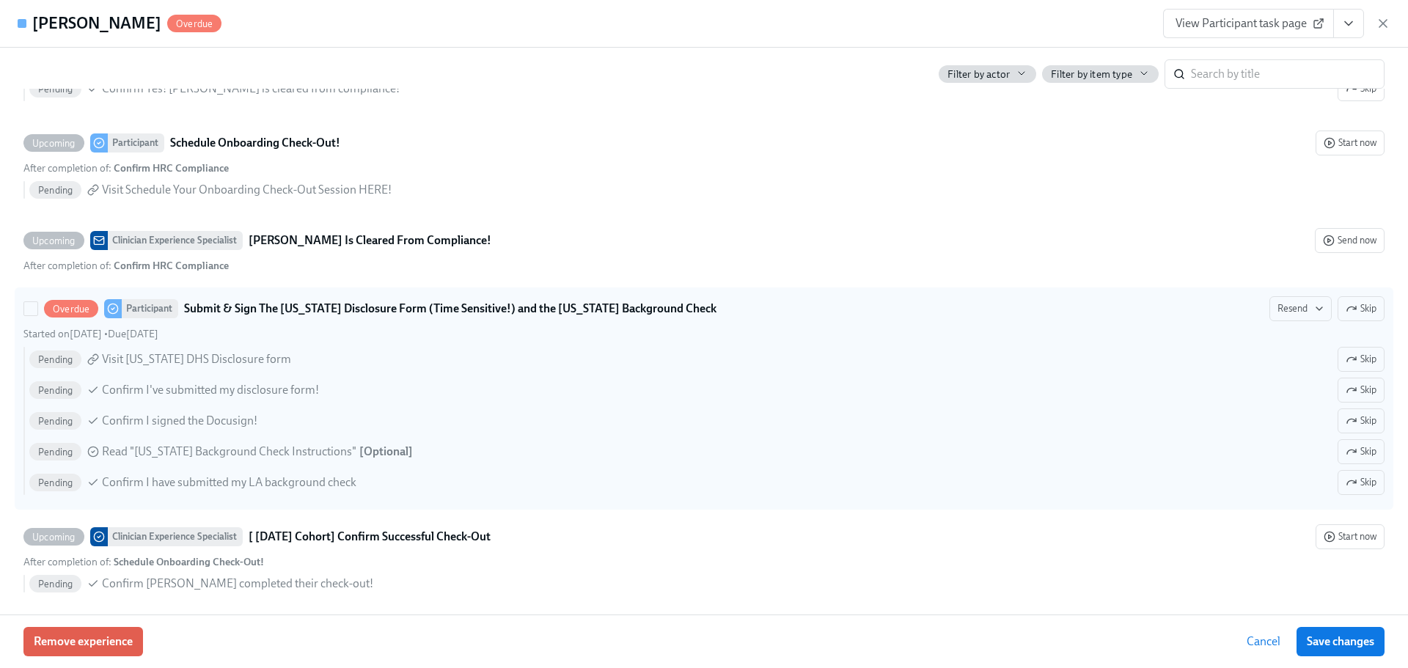
drag, startPoint x: 1389, startPoint y: 26, endPoint x: 1067, endPoint y: 388, distance: 484.8
click at [1067, 388] on div "Andrea Kissick Overdue View Participant task page First day at work 08/04/2025 …" at bounding box center [704, 334] width 1408 height 668
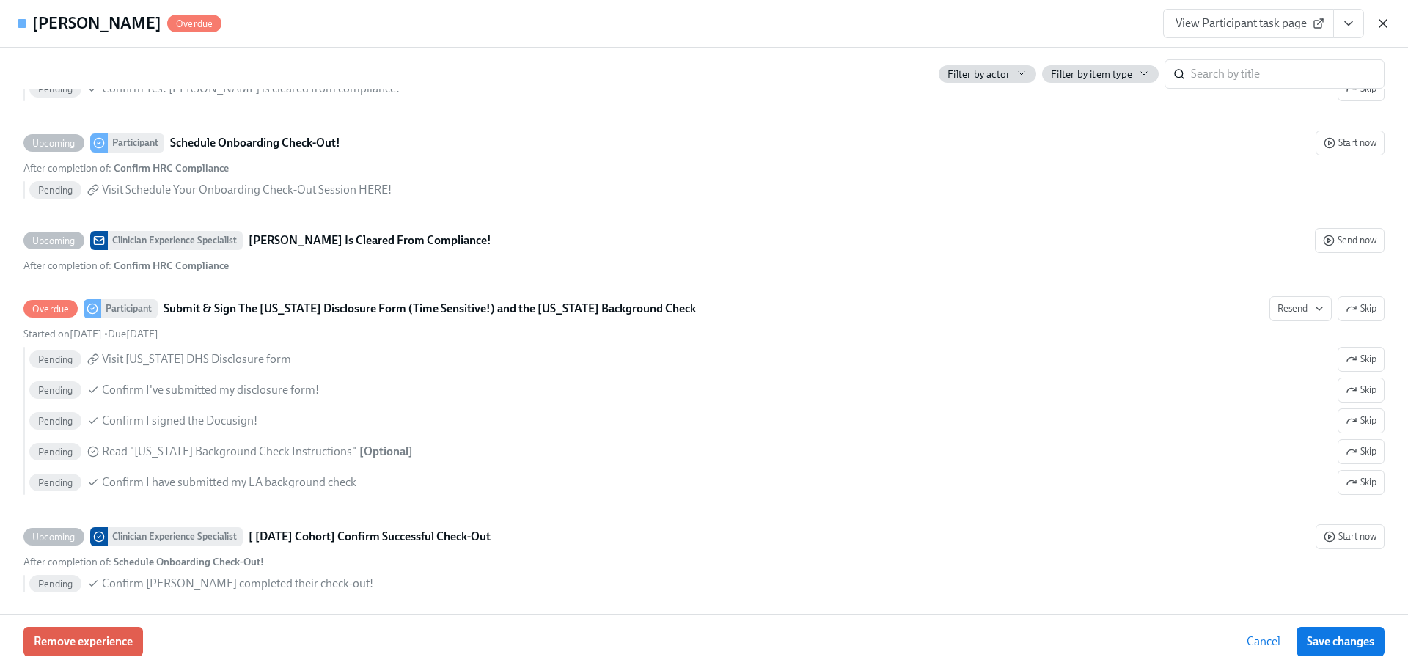
click at [1384, 26] on icon "button" at bounding box center [1383, 23] width 15 height 15
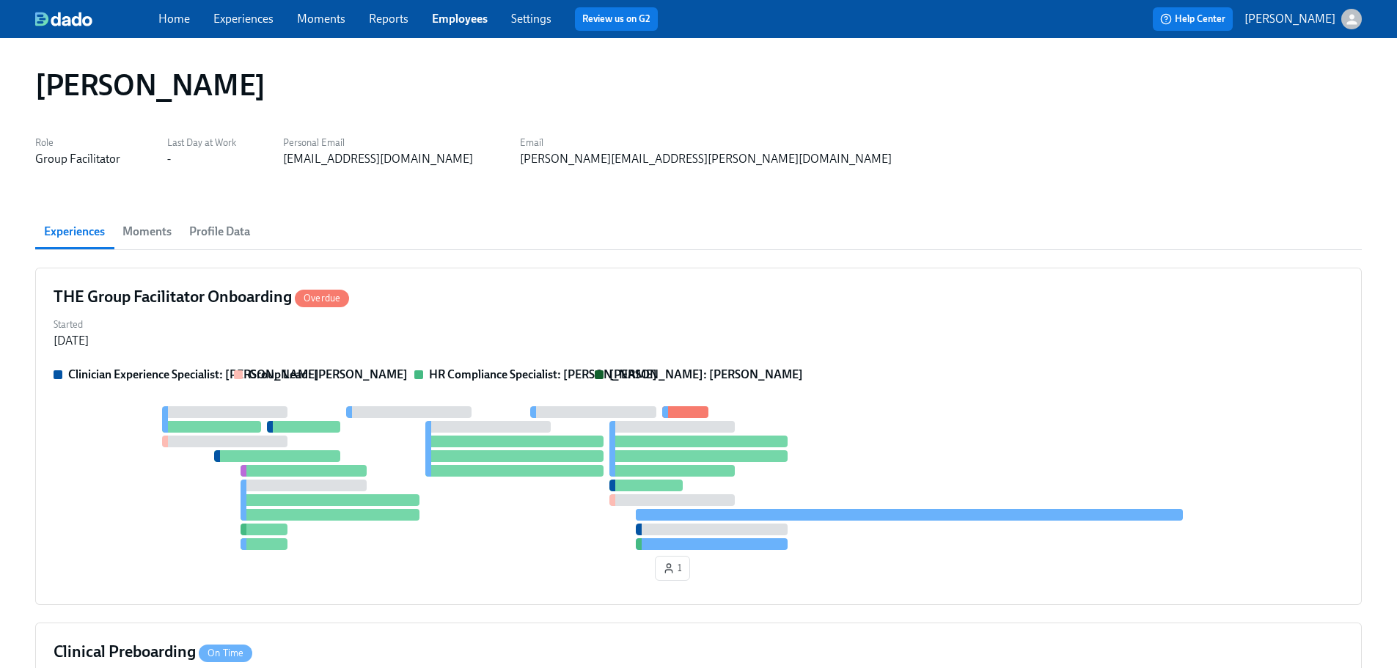
click at [469, 11] on span "Employees" at bounding box center [460, 19] width 56 height 16
click at [470, 21] on link "Employees" at bounding box center [460, 19] width 56 height 14
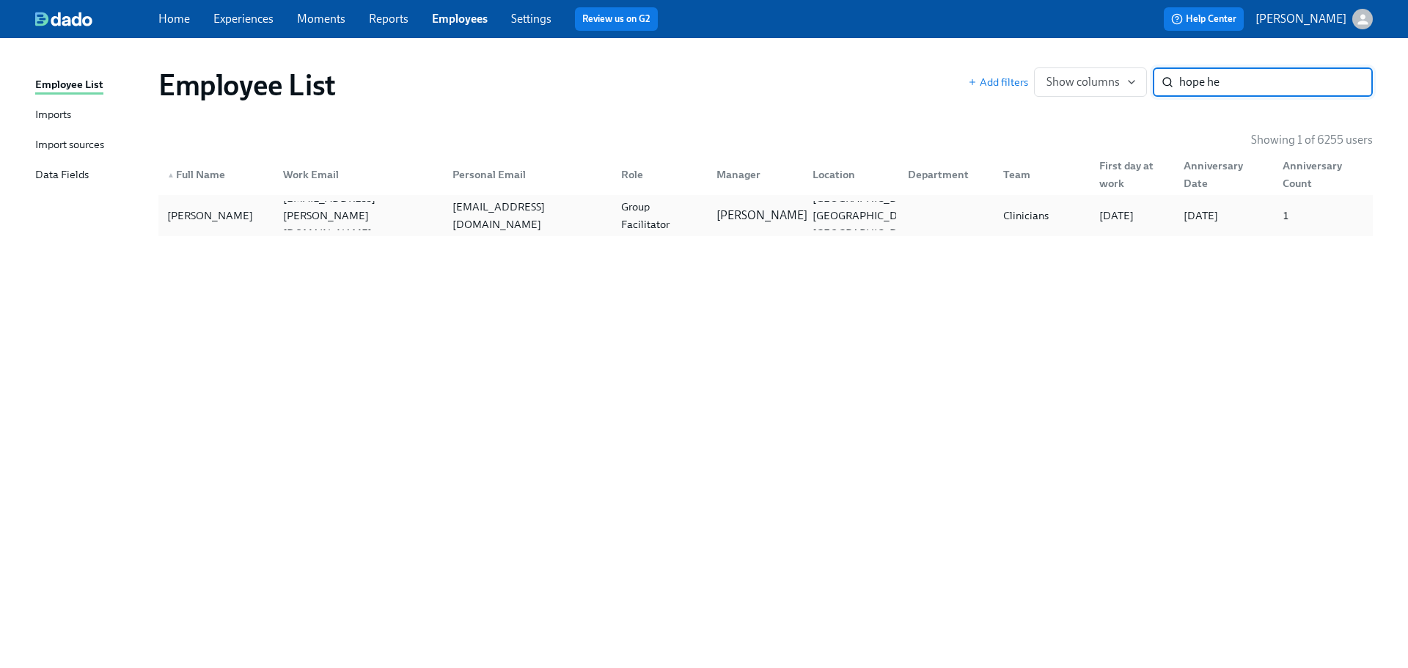
type input "hope he"
click at [775, 205] on div "[PERSON_NAME]" at bounding box center [752, 215] width 95 height 29
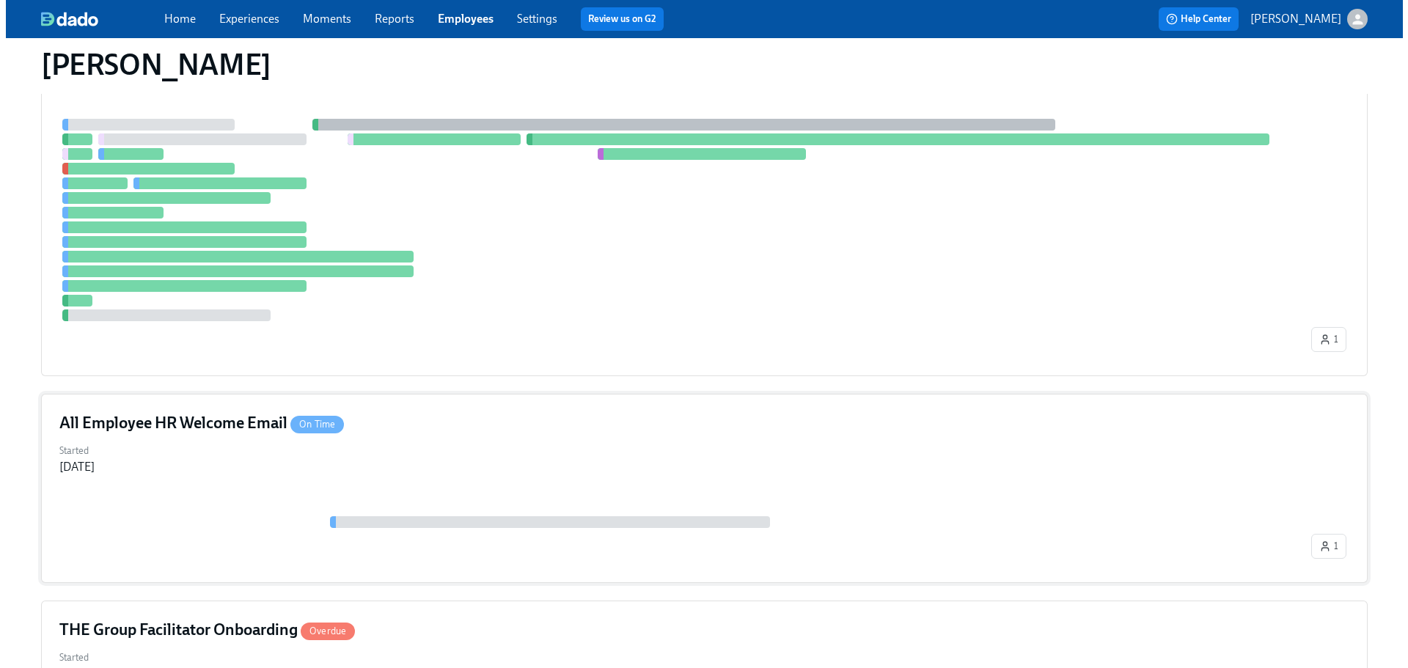
scroll to position [656, 0]
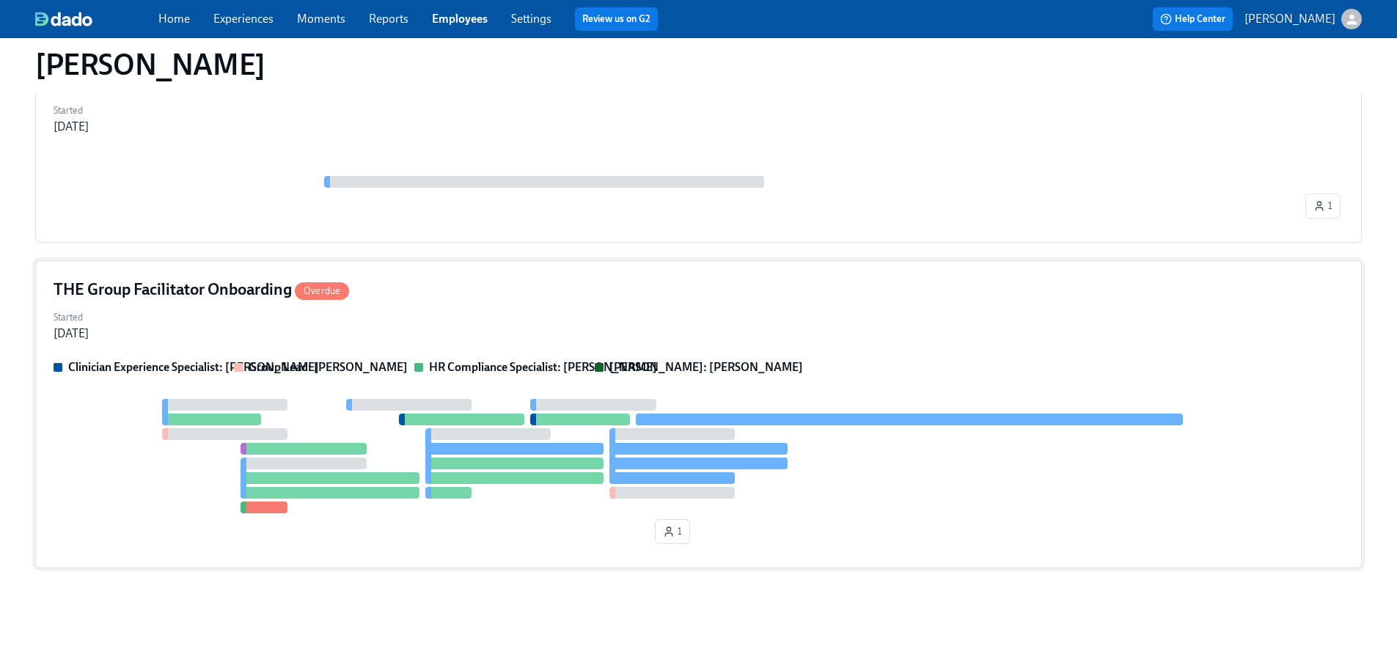
click at [809, 291] on div "THE Group Facilitator Onboarding Overdue" at bounding box center [699, 290] width 1290 height 22
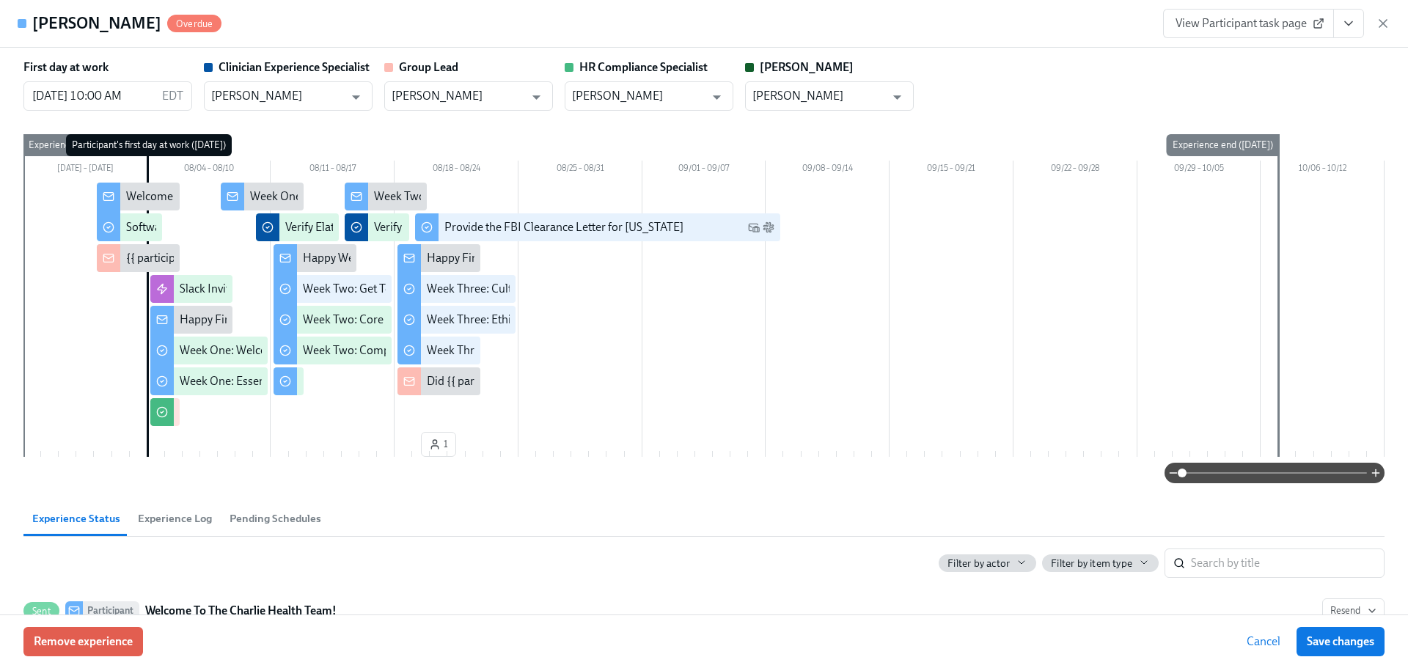
click at [1344, 29] on icon "View task page" at bounding box center [1349, 23] width 15 height 15
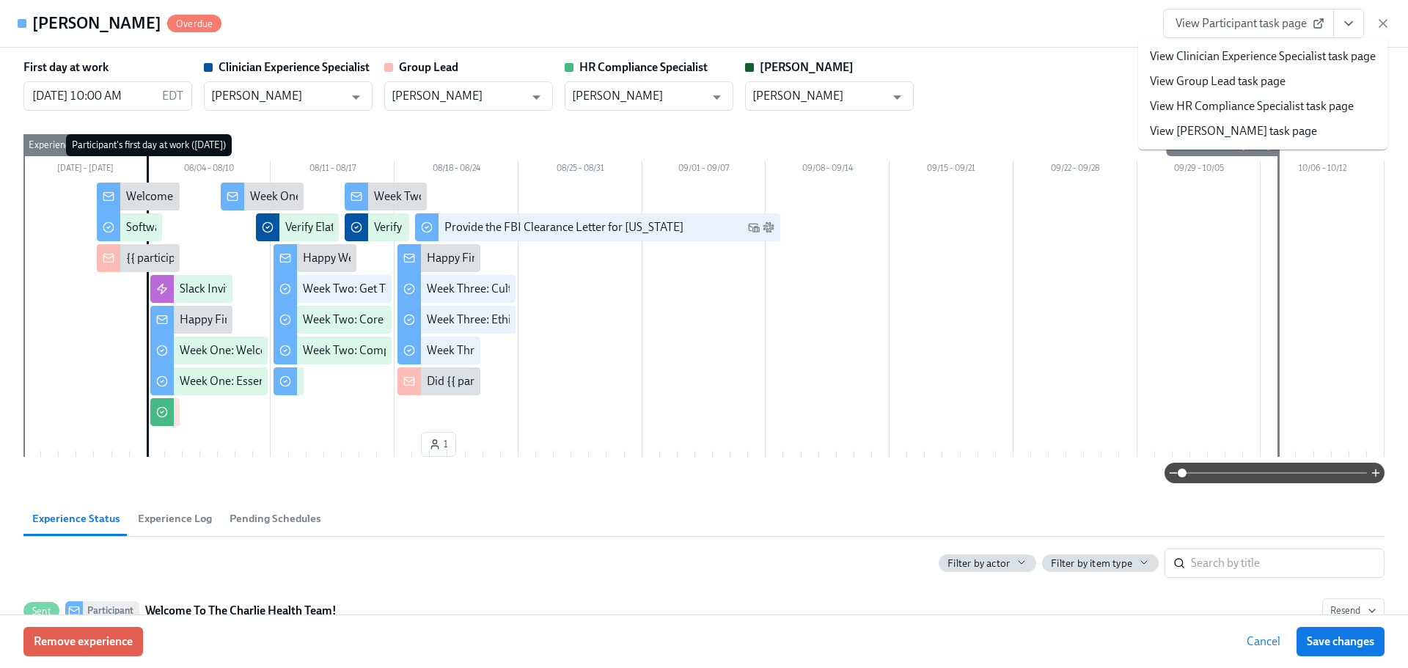
click at [1287, 104] on link "View HR Compliance Specialist task page" at bounding box center [1252, 106] width 204 height 16
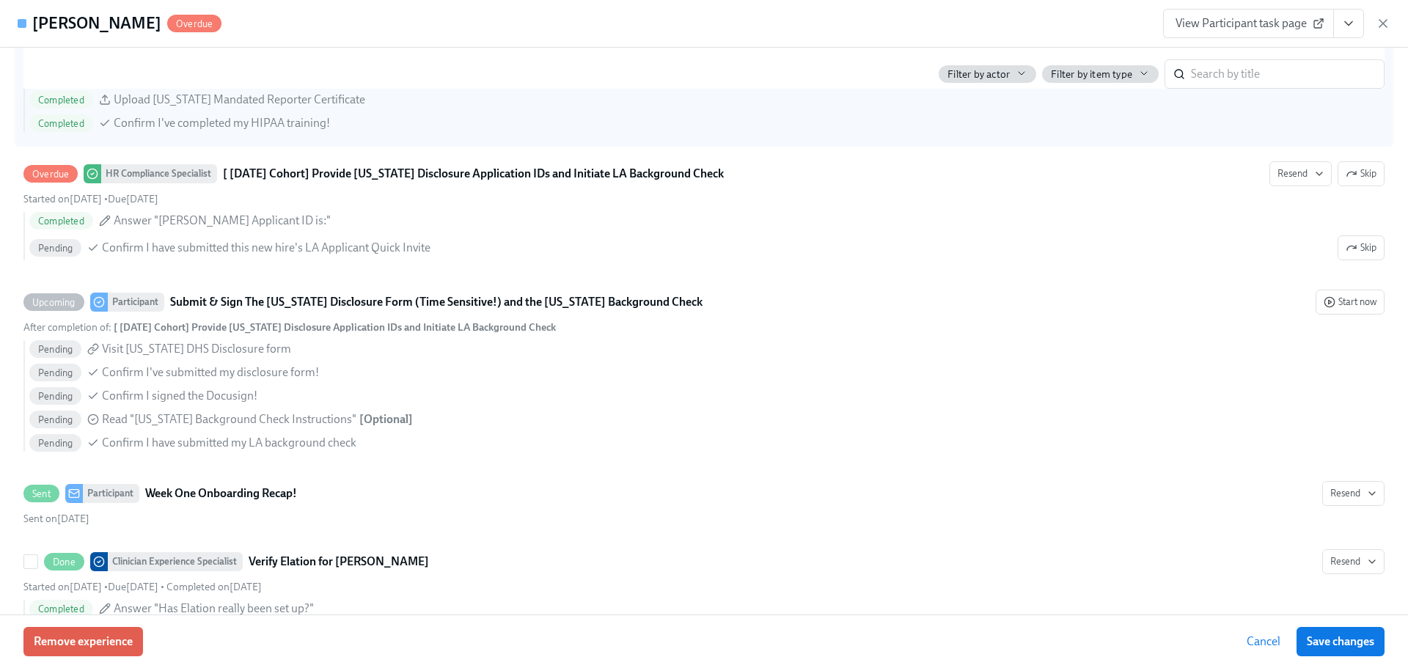
scroll to position [1394, 0]
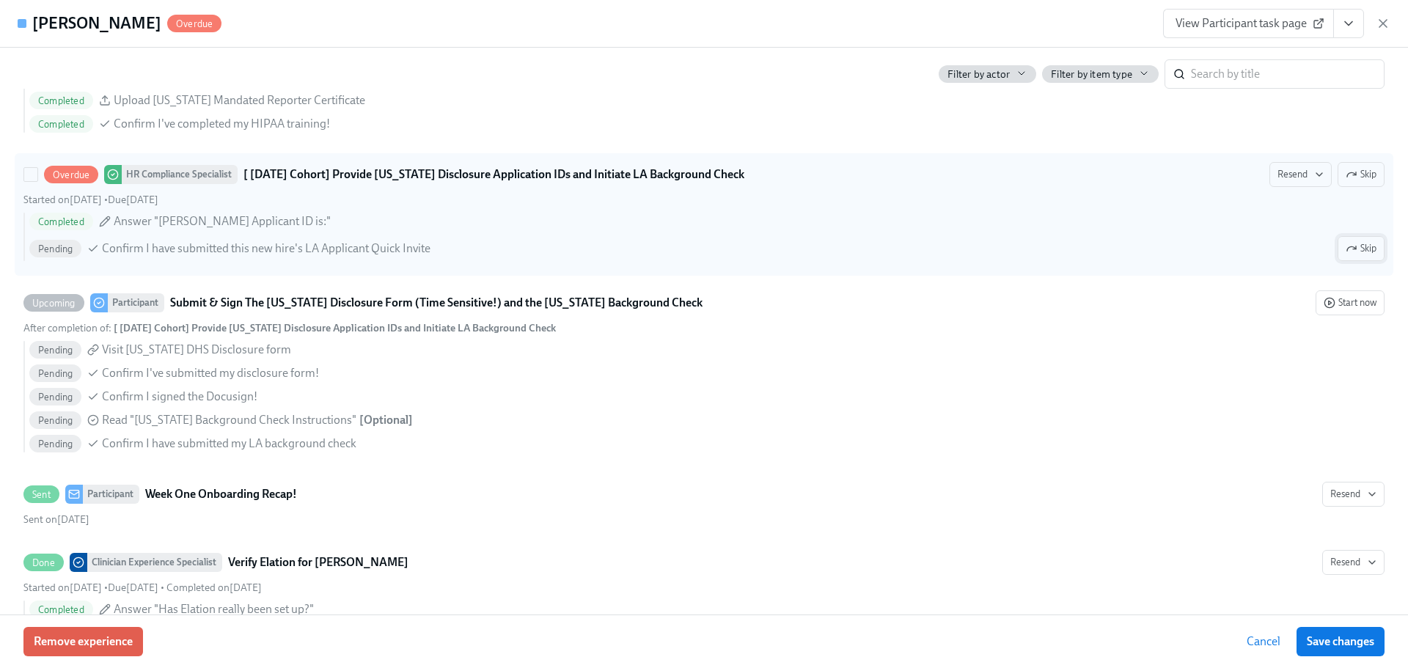
click at [1356, 249] on span "Skip" at bounding box center [1361, 248] width 31 height 15
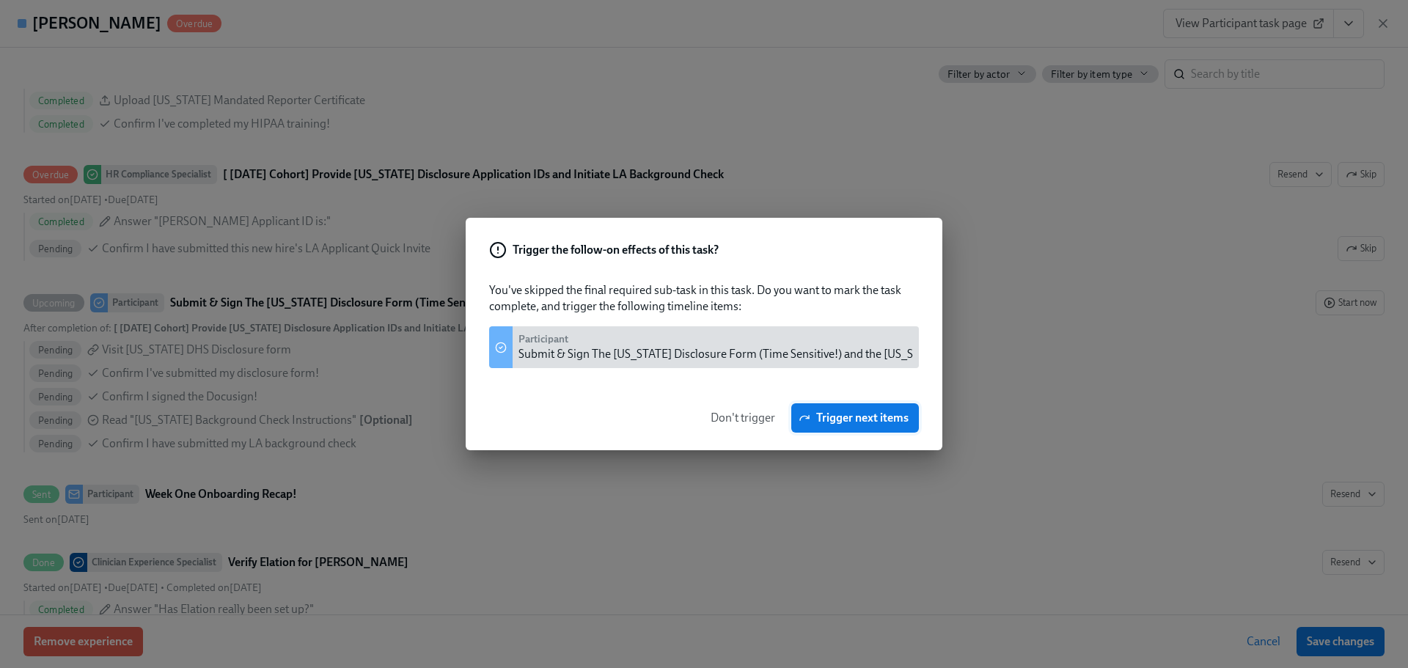
click at [855, 417] on span "Trigger next items" at bounding box center [855, 418] width 107 height 15
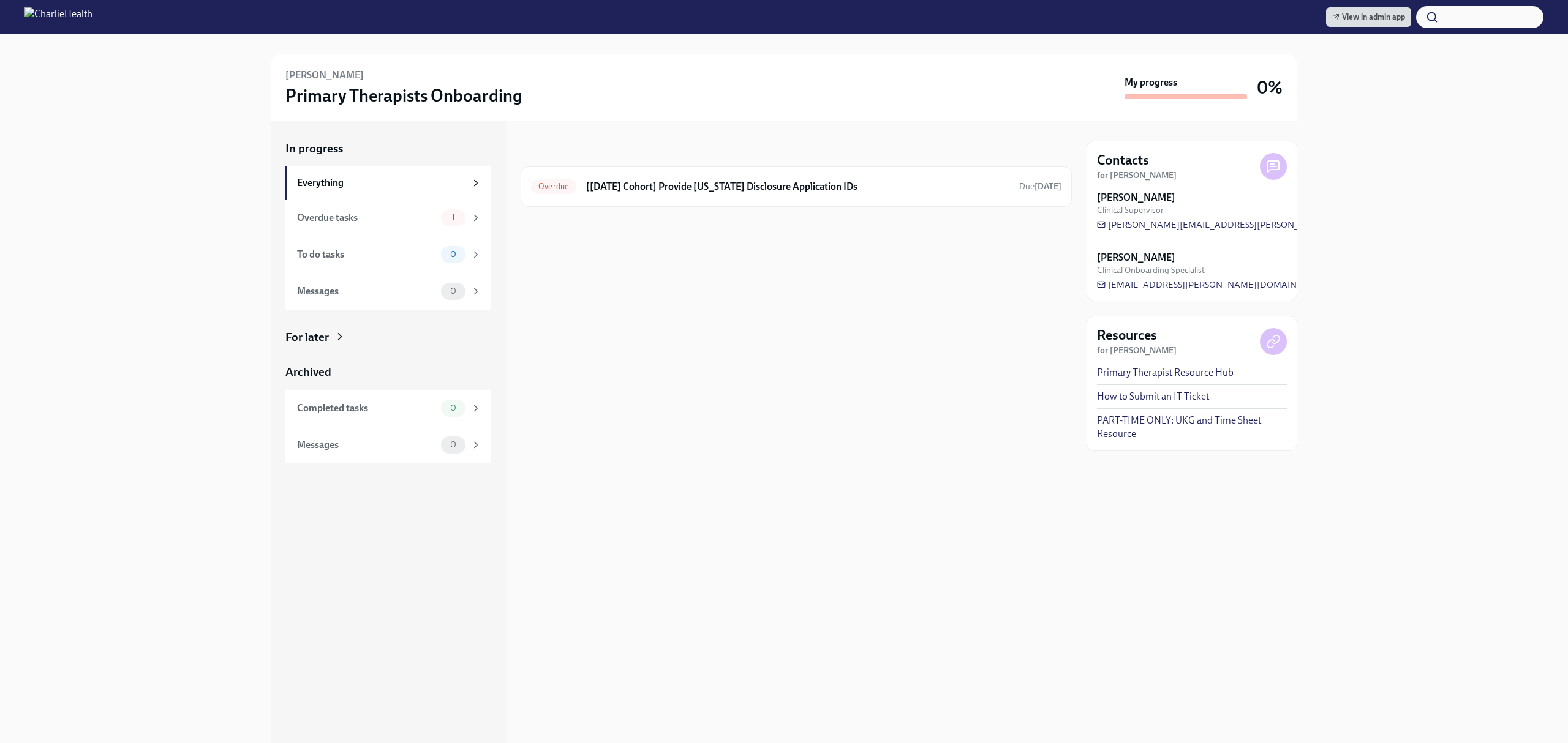
drag, startPoint x: 792, startPoint y: 378, endPoint x: 816, endPoint y: 144, distance: 235.2
click at [792, 378] on div "In progress Overdue [Aug 4th Cohort] Provide Utah Disclosure Application IDs Du…" at bounding box center [796, 432] width 551 height 622
click at [847, 192] on h6 "[Aug 4th Cohort] Provide Utah Disclosure Application IDs" at bounding box center [797, 187] width 423 height 13
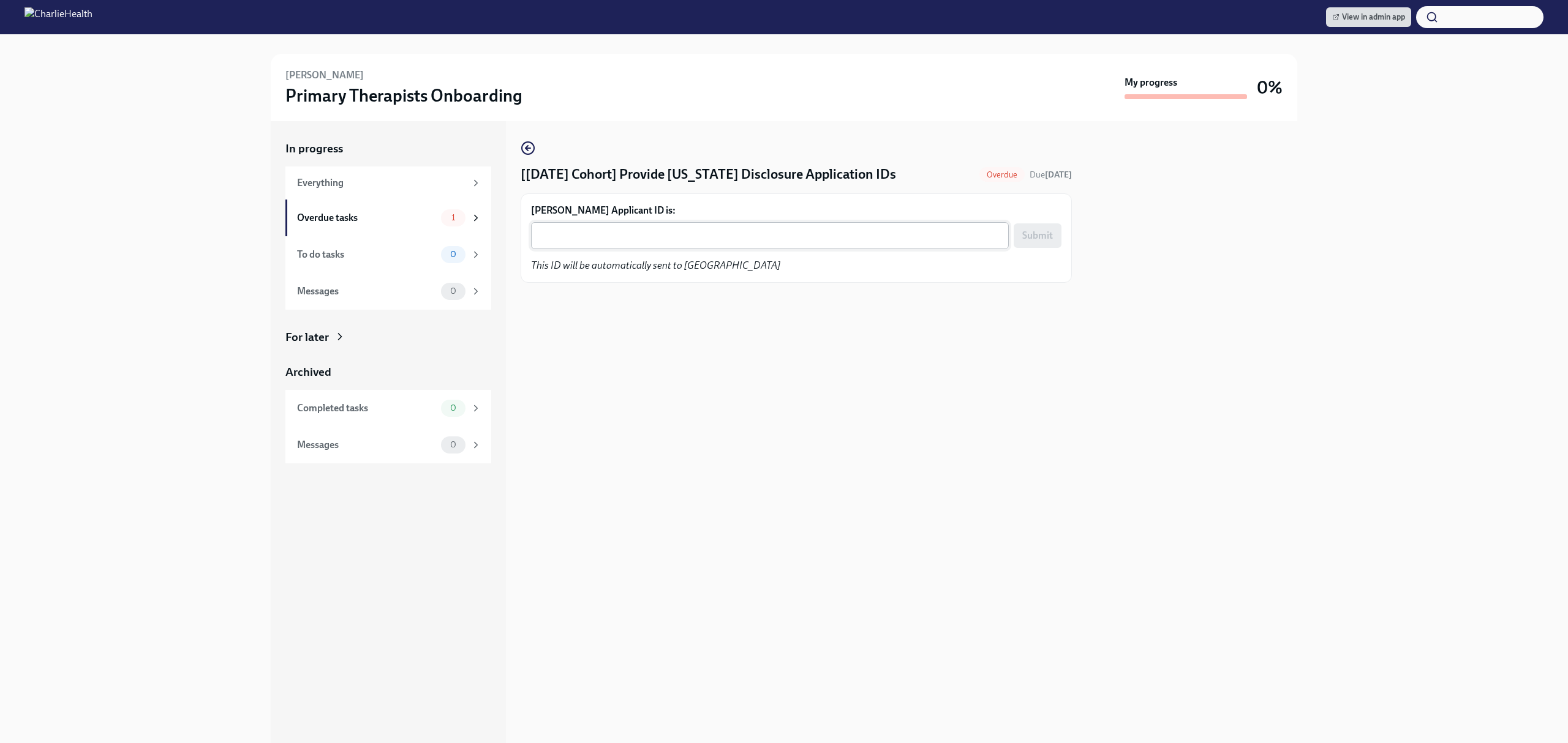
click at [807, 248] on div "x ​" at bounding box center [770, 235] width 478 height 27
paste textarea "1242680"
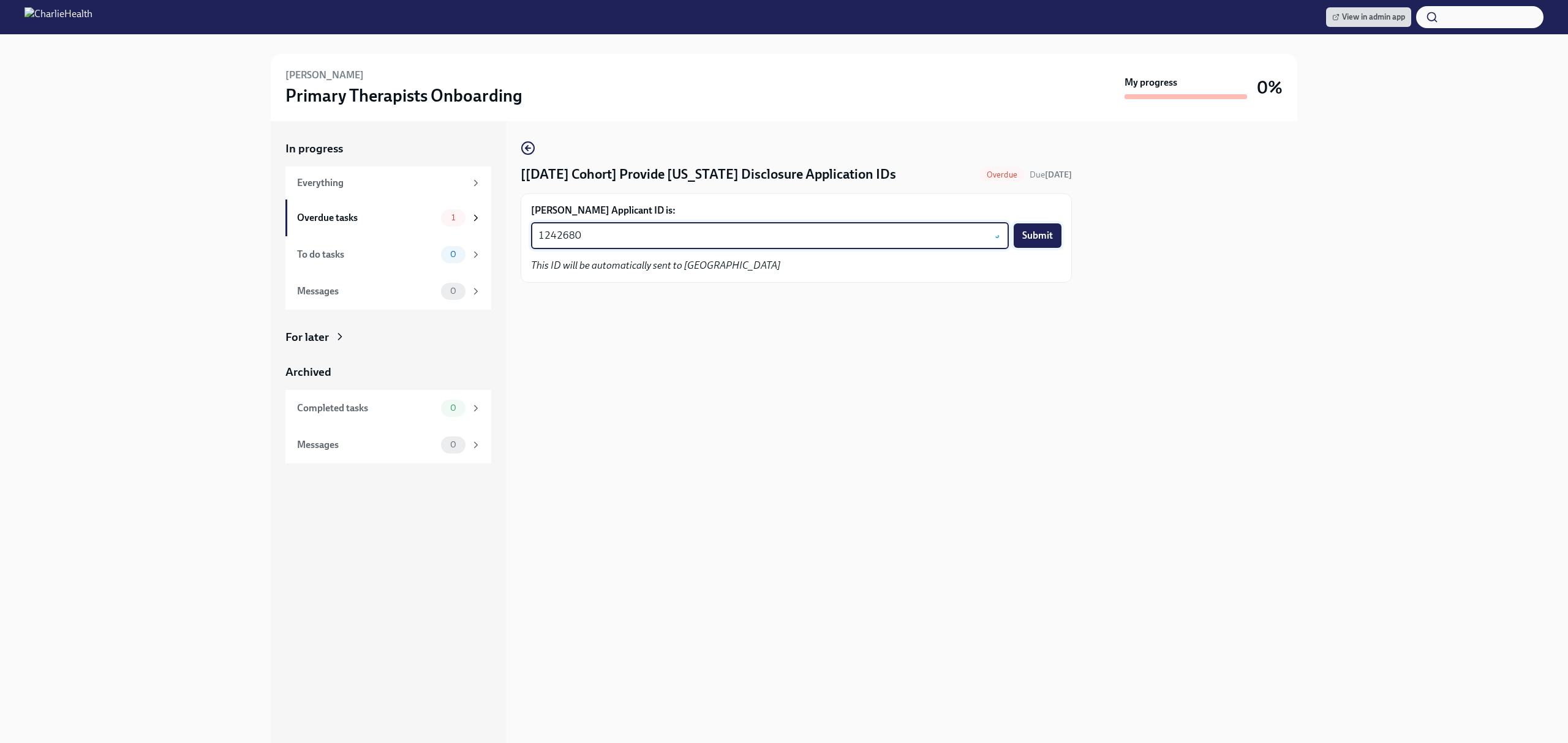
type textarea "1242680"
click at [1047, 228] on button "Submit" at bounding box center [1037, 235] width 48 height 24
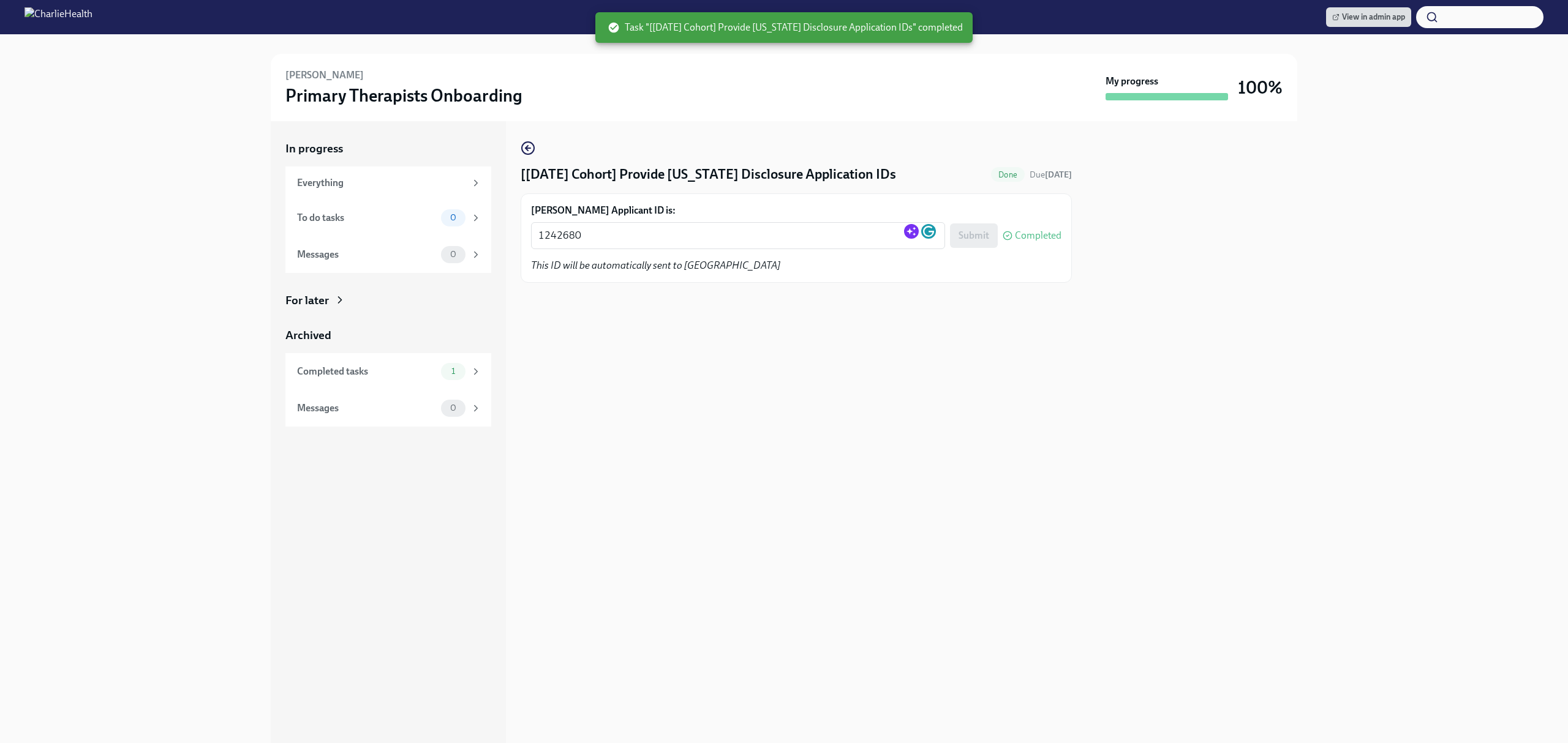
drag, startPoint x: 797, startPoint y: 405, endPoint x: 629, endPoint y: 255, distance: 225.2
click at [794, 405] on div "[Aug 4th Cohort] Provide Utah Disclosure Application IDs Done Due 13 days ago V…" at bounding box center [796, 432] width 551 height 622
drag, startPoint x: 620, startPoint y: 231, endPoint x: 510, endPoint y: 233, distance: 110.0
click at [510, 233] on div "In progress Everything To do tasks 0 Messages 0 For later Archived Completed ta…" at bounding box center [783, 432] width 1026 height 622
click at [867, 529] on div "[Aug 4th Cohort] Provide Utah Disclosure Application IDs Done Due 13 days ago V…" at bounding box center [796, 432] width 551 height 622
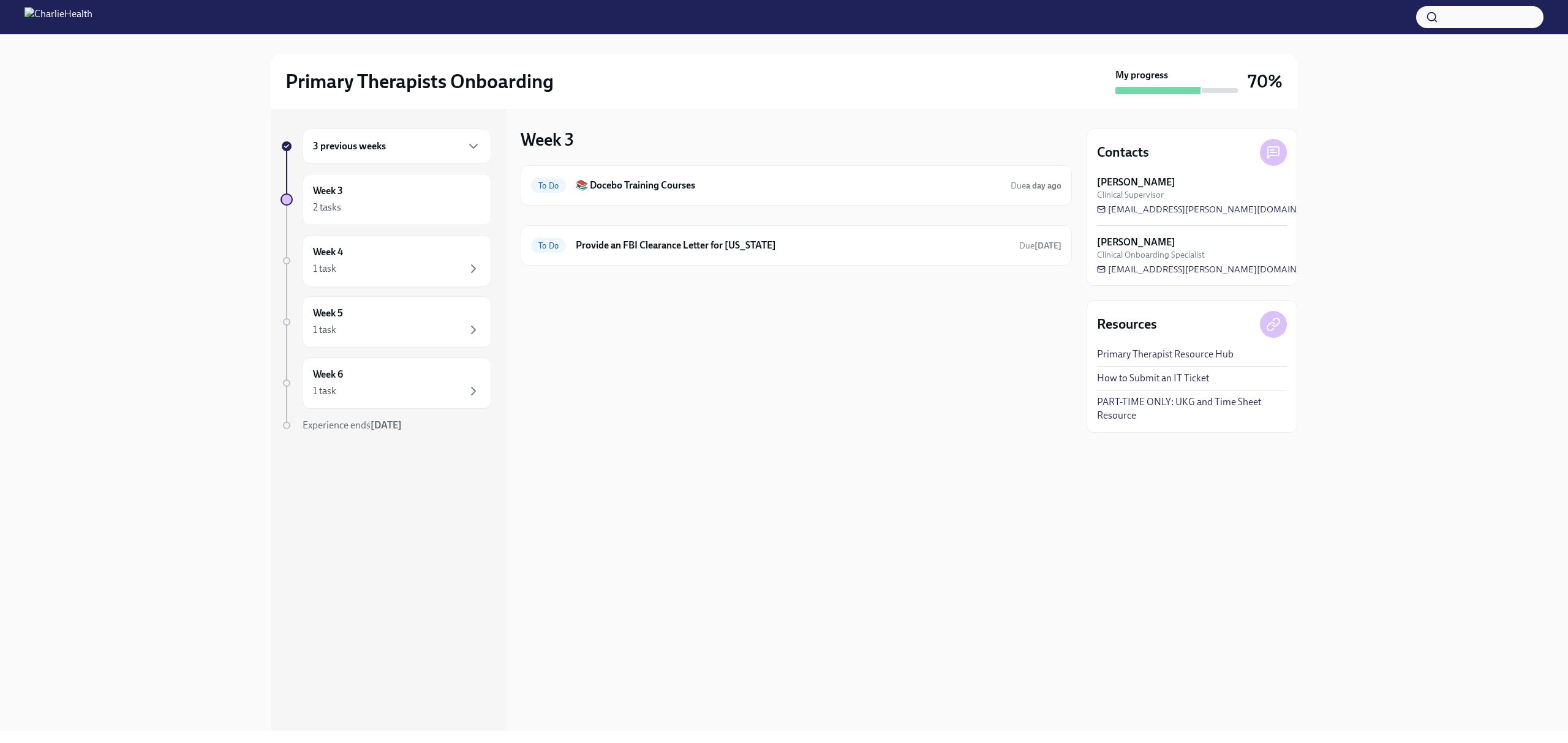
click at [1009, 37] on div at bounding box center [783, 43] width 1529 height 19
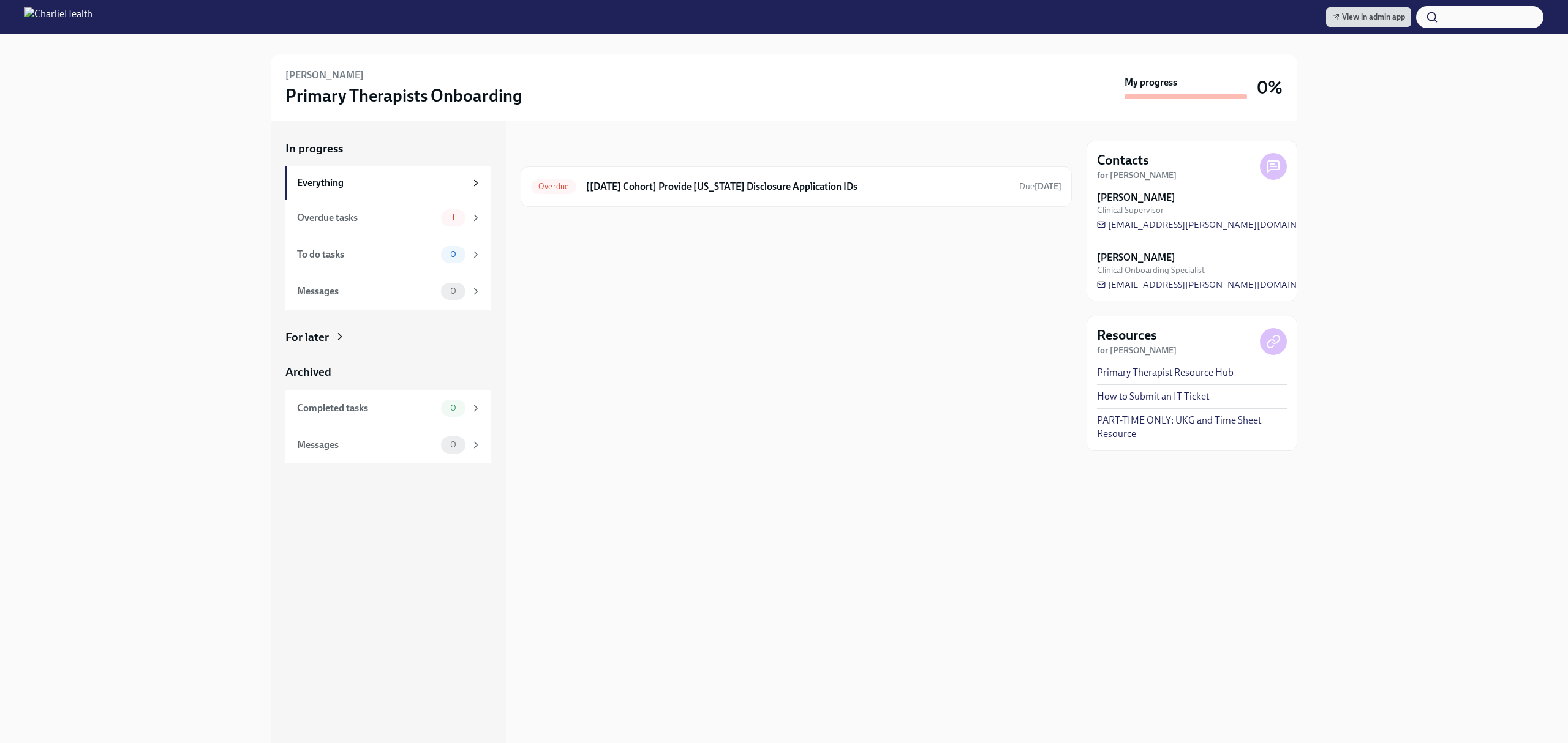
click at [836, 208] on div at bounding box center [796, 226] width 551 height 39
click at [804, 182] on h6 "[[DATE] Cohort] Provide [US_STATE] Disclosure Application IDs" at bounding box center [797, 187] width 423 height 13
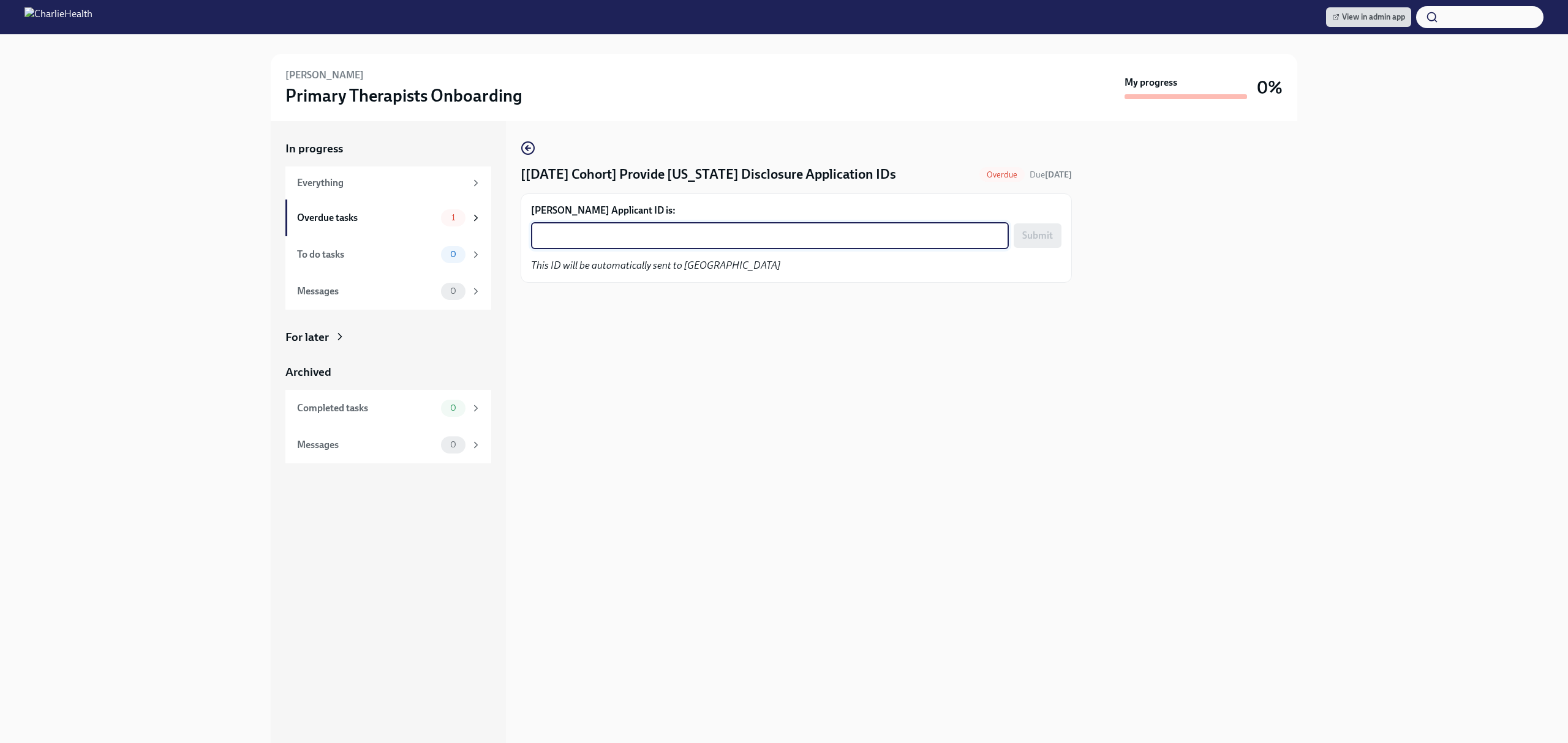
click at [787, 233] on textarea "Tabitha Saylor's Applicant ID is:" at bounding box center [770, 236] width 463 height 15
paste textarea "1242682"
type textarea "1242682"
click at [1032, 235] on span "Submit" at bounding box center [1037, 235] width 31 height 13
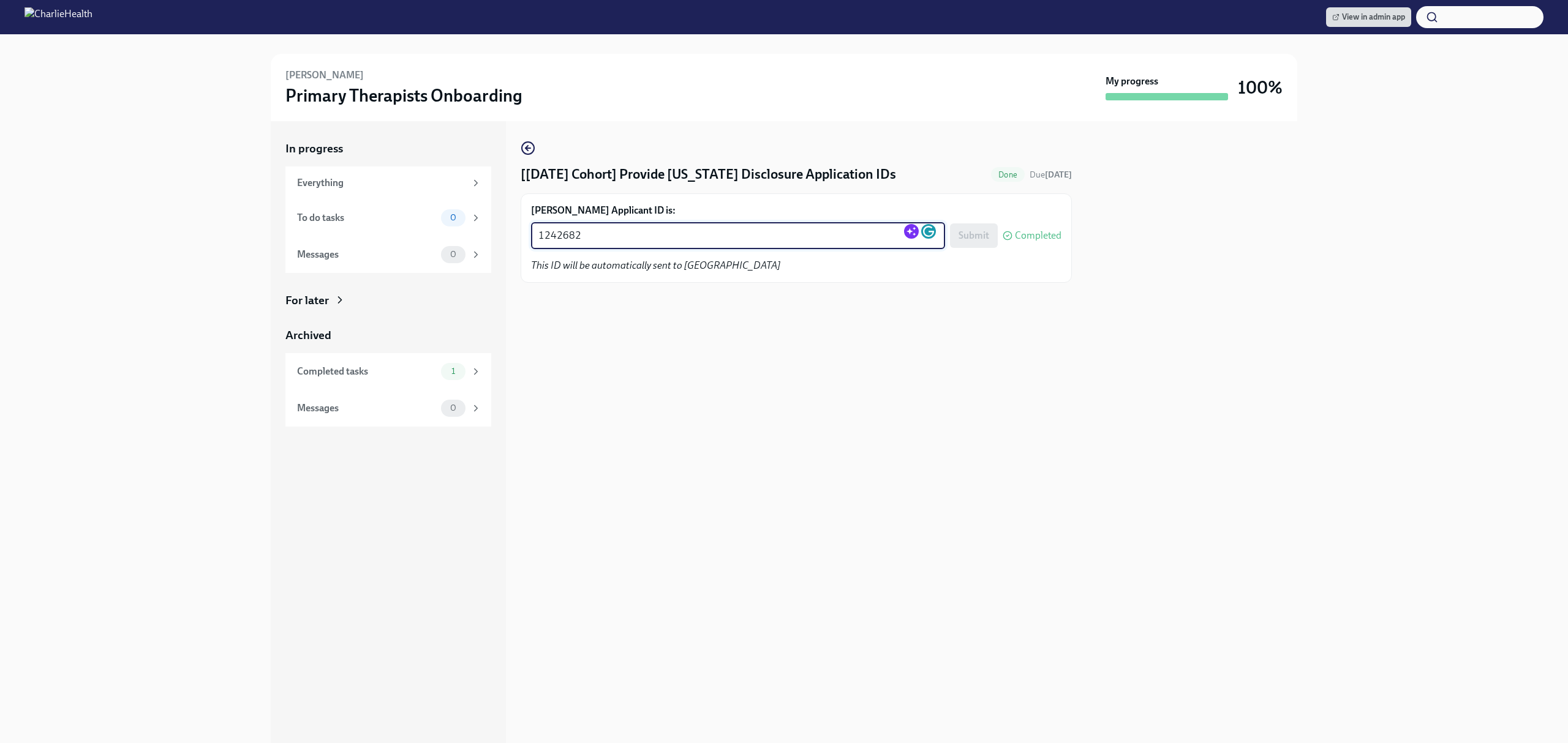
drag, startPoint x: 610, startPoint y: 236, endPoint x: 535, endPoint y: 236, distance: 75.0
click at [535, 236] on div "1242682 x ​" at bounding box center [738, 235] width 414 height 27
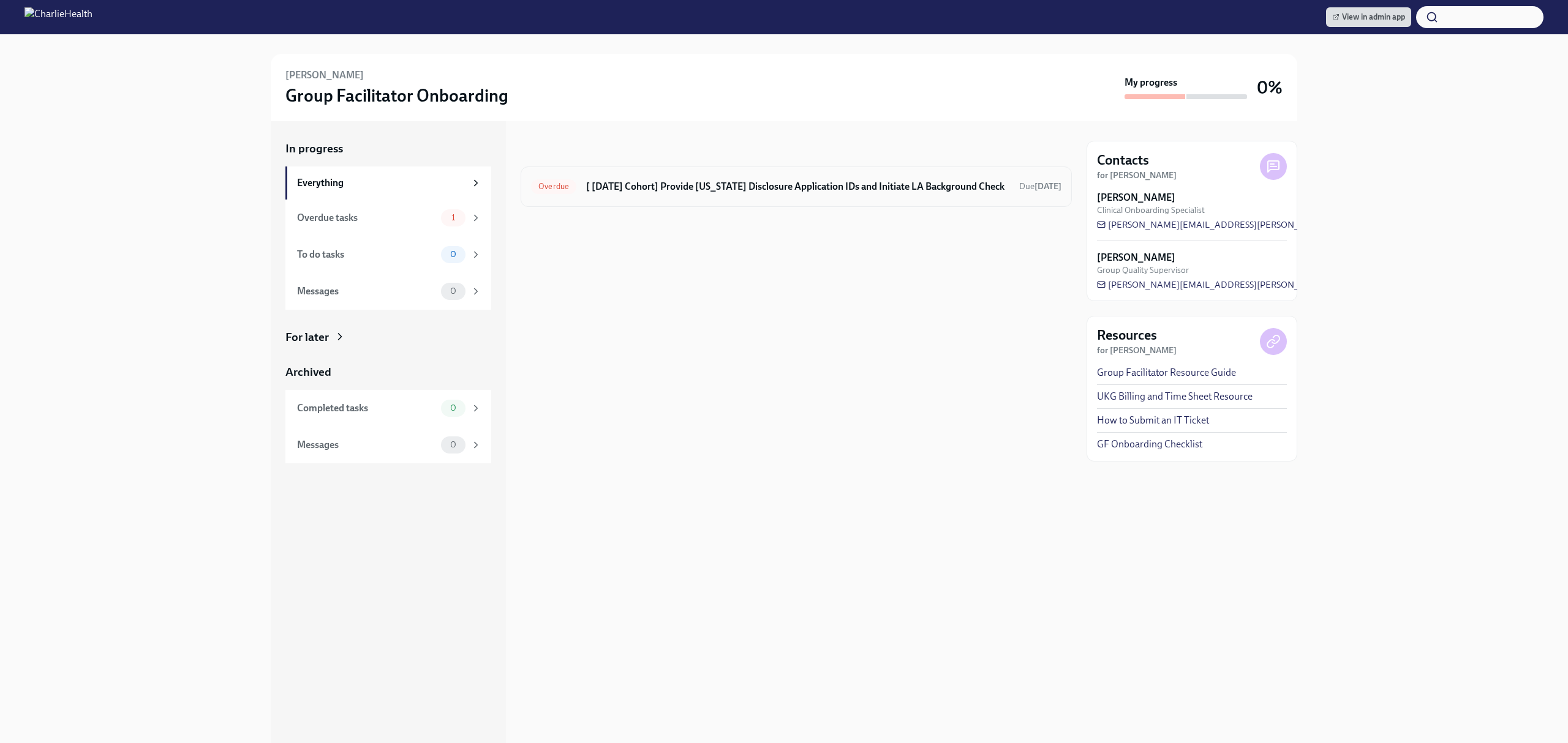
click at [867, 196] on div "Overdue [ [DATE] Cohort] Provide [US_STATE] Disclosure Application IDs and Init…" at bounding box center [796, 187] width 551 height 40
click at [860, 190] on h6 "[ [DATE] Cohort] Provide [US_STATE] Disclosure Application IDs and Initiate LA …" at bounding box center [797, 187] width 423 height 13
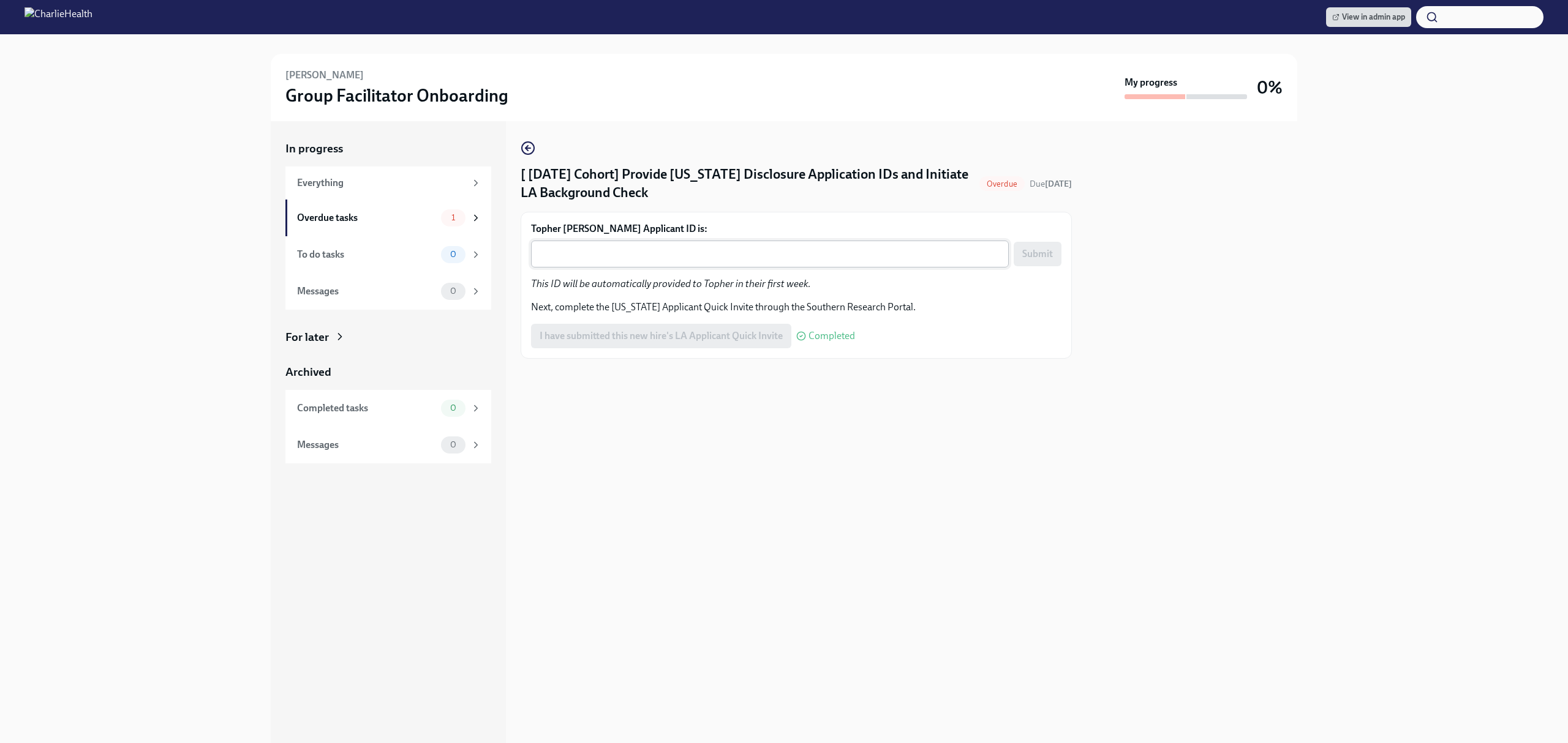
click at [812, 245] on div "x ​" at bounding box center [770, 254] width 478 height 27
paste textarea "1242697"
type textarea "1242697"
click at [1024, 255] on span "Submit" at bounding box center [1037, 254] width 31 height 13
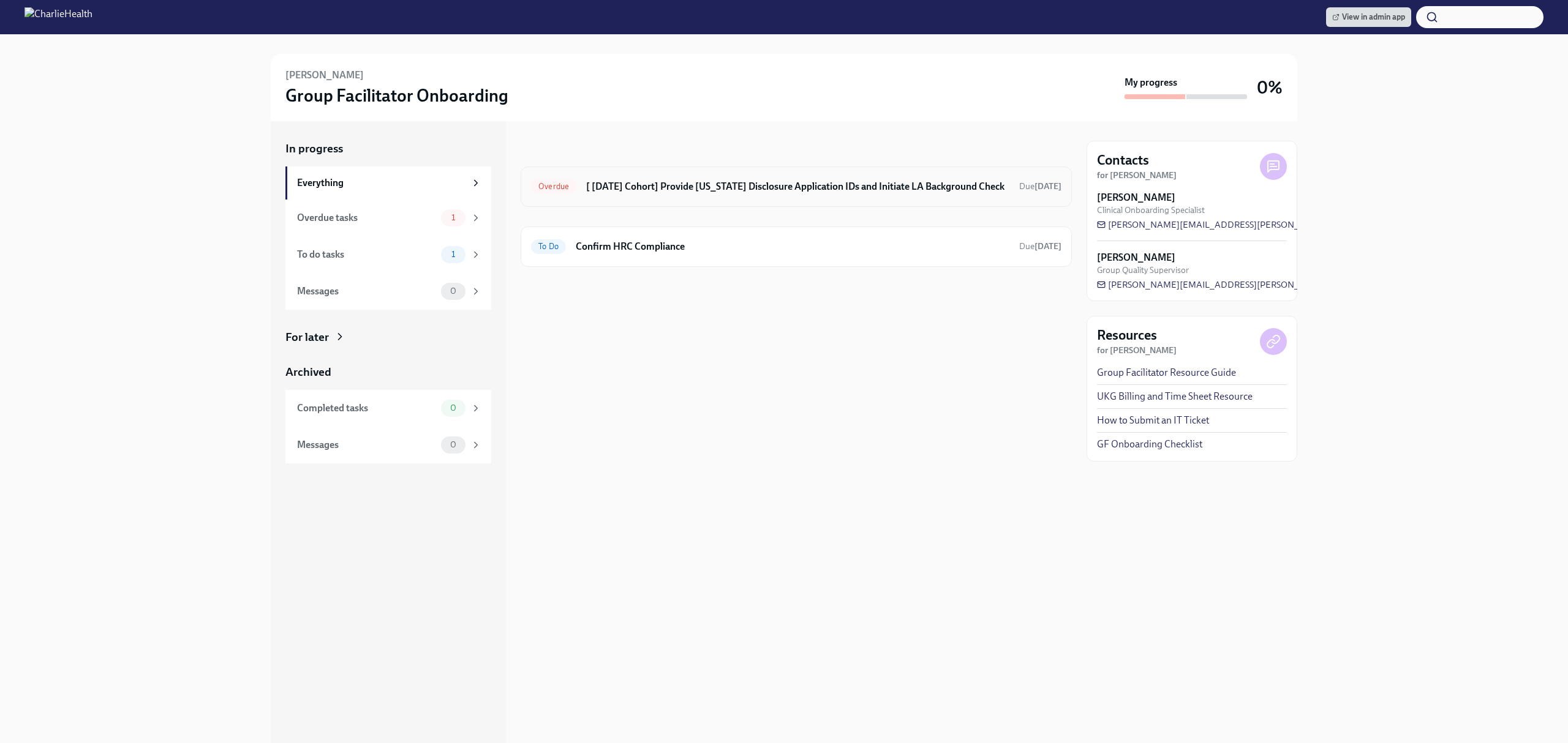
click at [703, 184] on h6 "[ [DATE] Cohort] Provide [US_STATE] Disclosure Application IDs and Initiate LA …" at bounding box center [797, 187] width 423 height 13
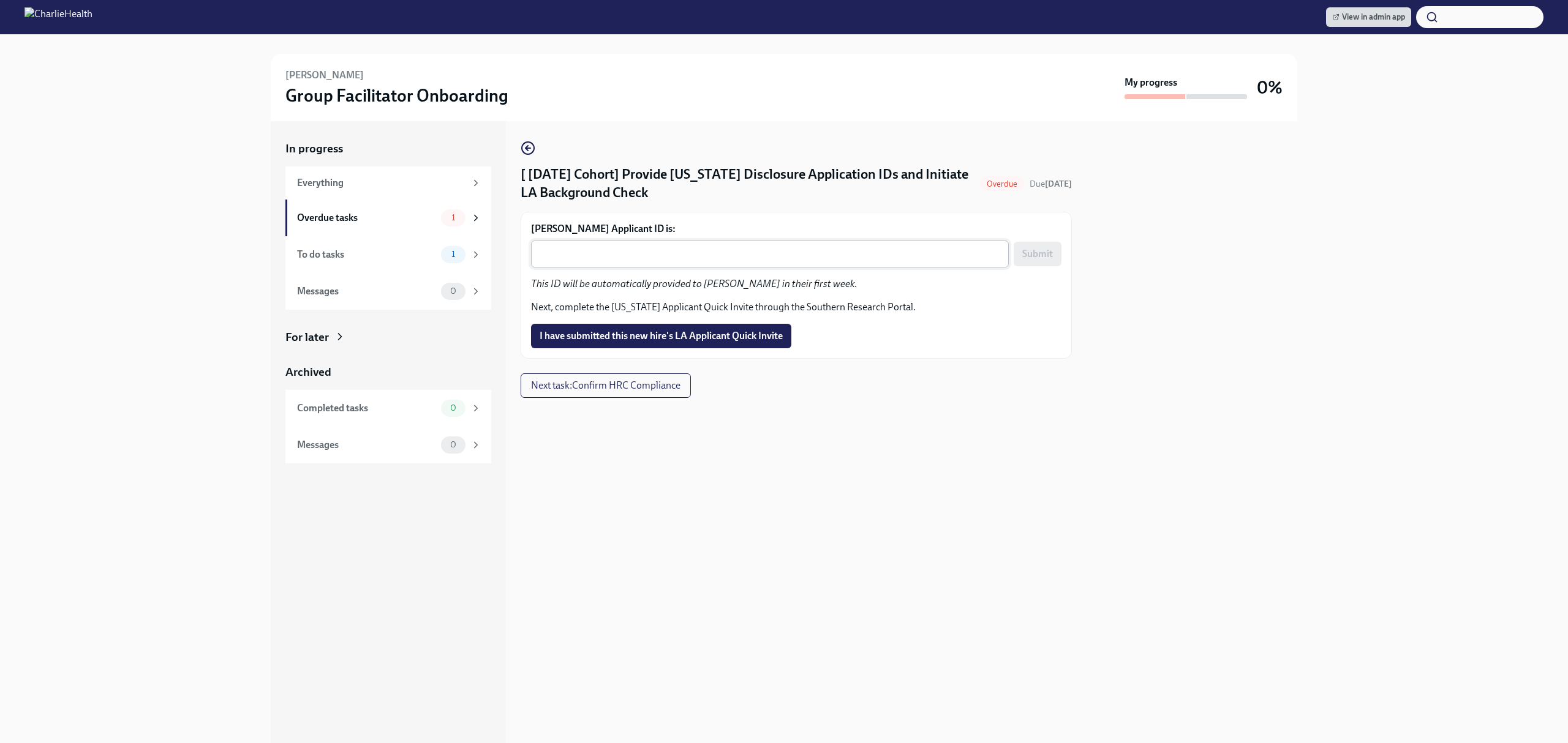
click at [730, 251] on textarea "[PERSON_NAME] Applicant ID is:" at bounding box center [770, 255] width 463 height 15
paste textarea "1242790"
type textarea "1242790"
click at [800, 248] on textarea "1242790" at bounding box center [770, 255] width 463 height 15
click at [1030, 256] on span "Submit" at bounding box center [1037, 254] width 31 height 13
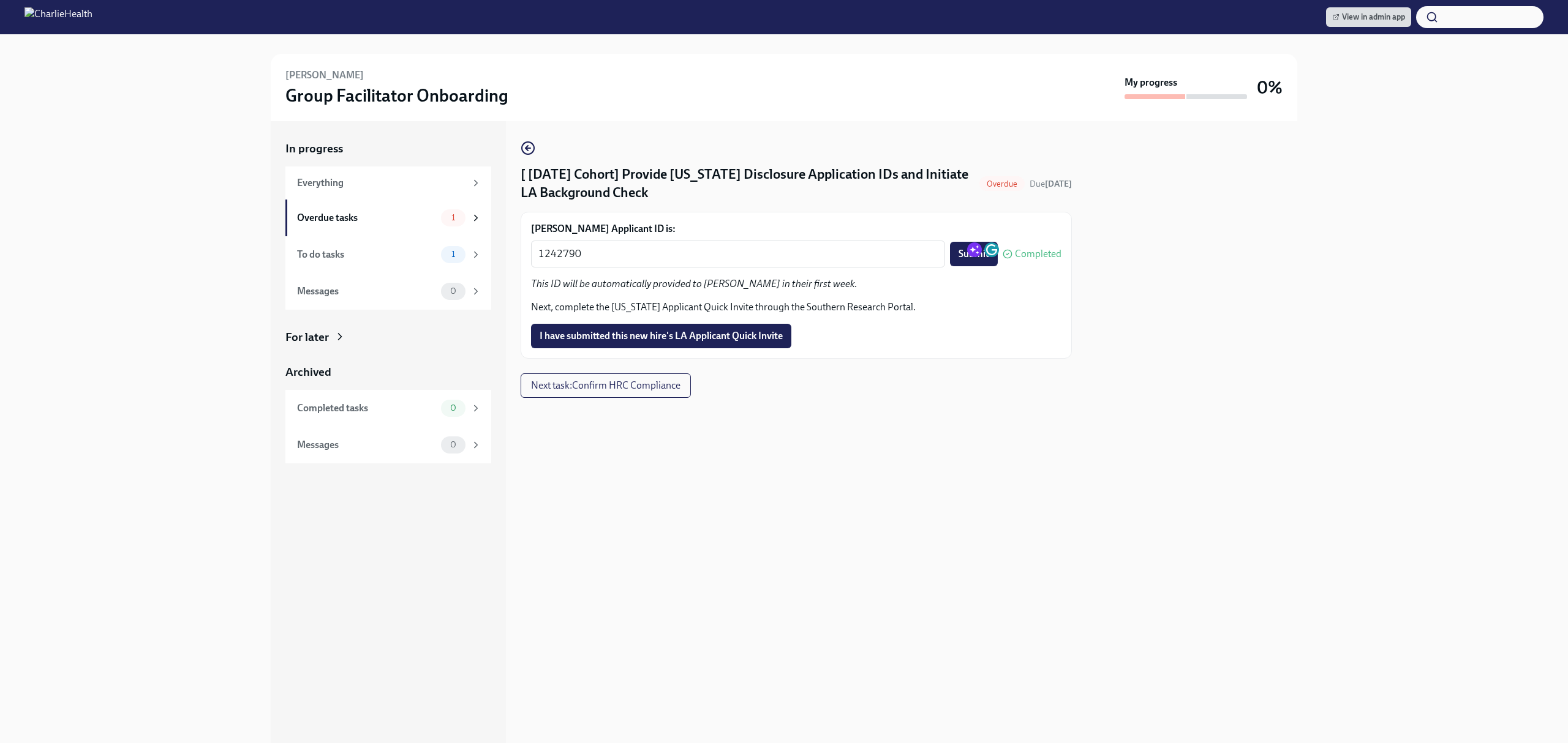
click at [839, 404] on div at bounding box center [796, 417] width 551 height 39
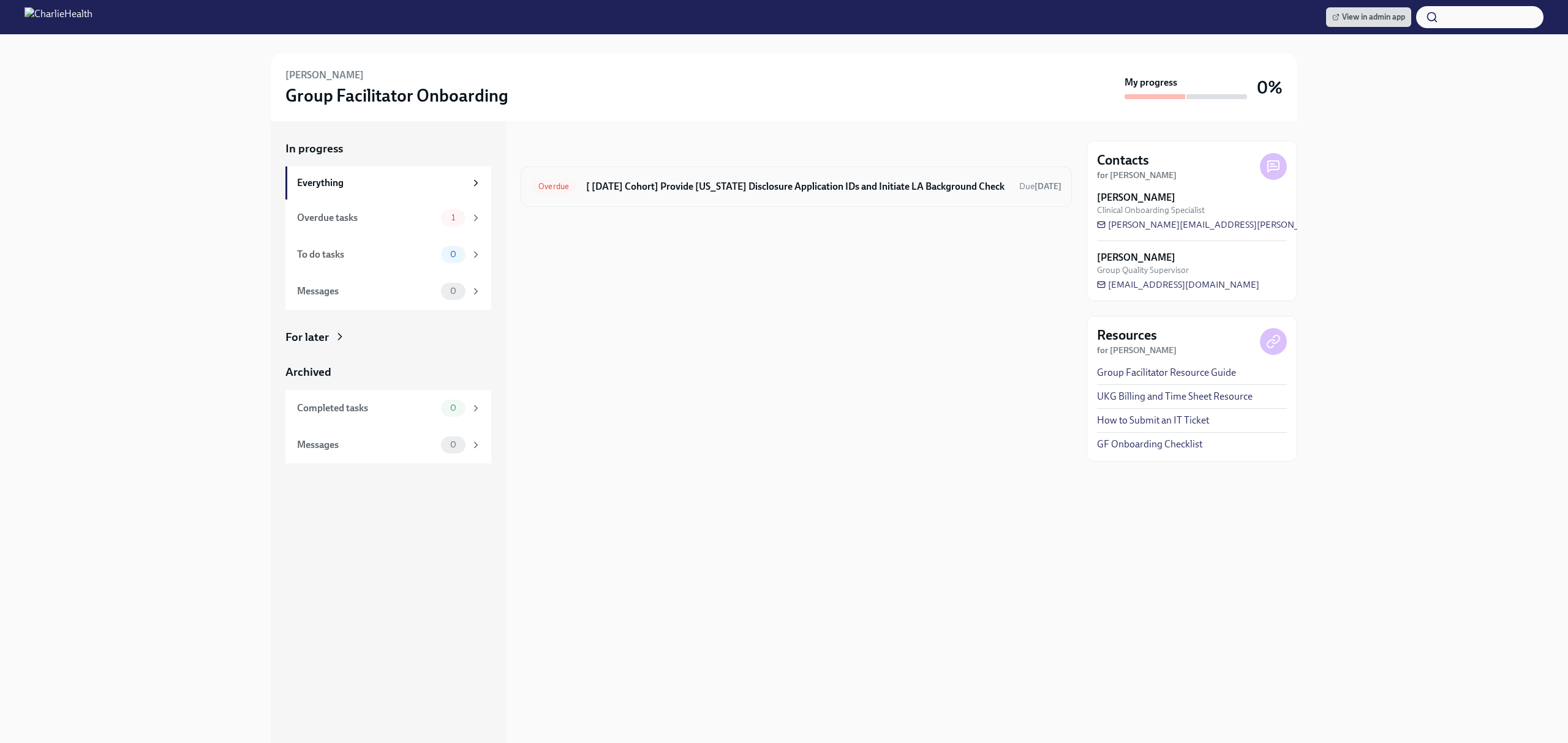
click at [817, 190] on h6 "[ [DATE] Cohort] Provide [US_STATE] Disclosure Application IDs and Initiate LA …" at bounding box center [797, 187] width 423 height 13
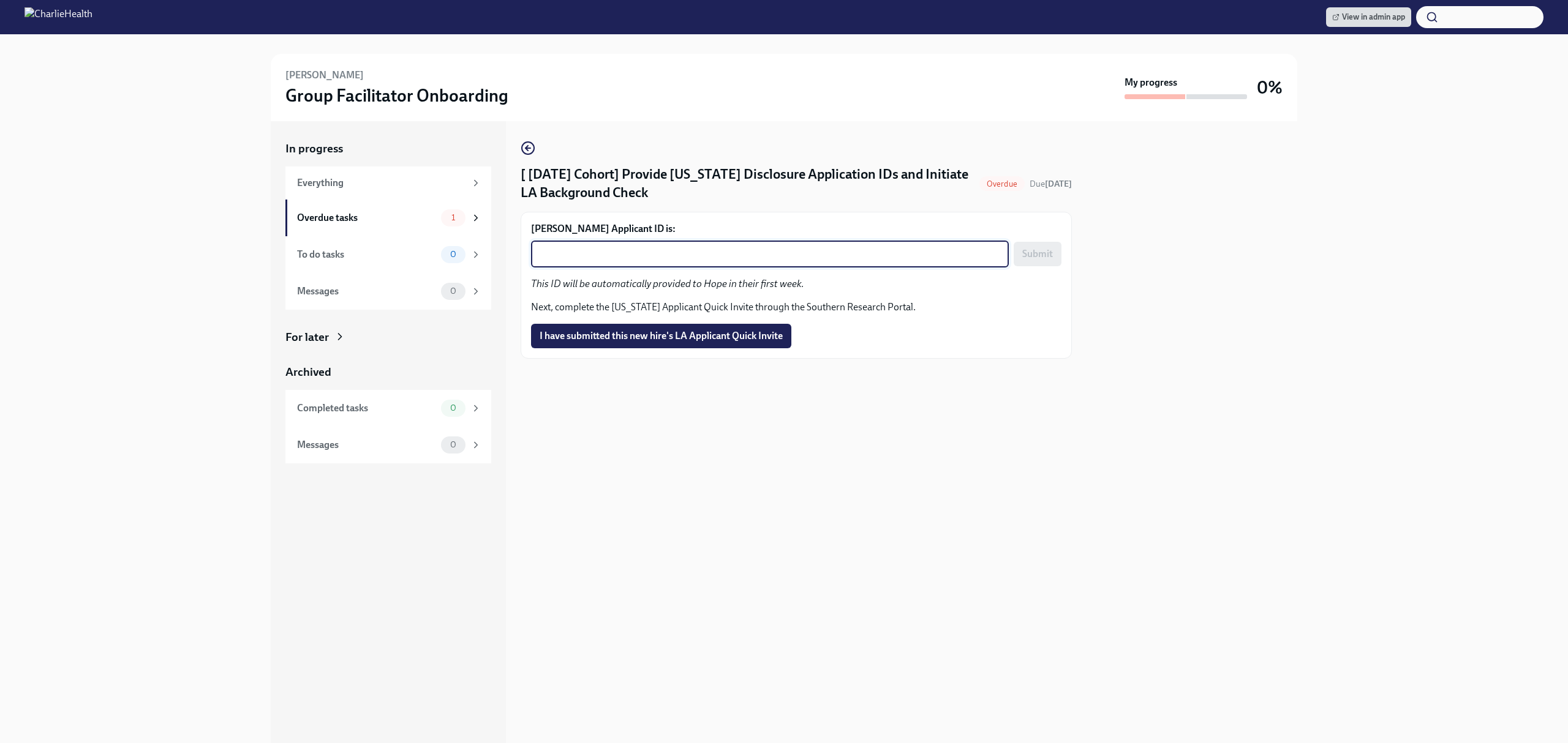
click at [848, 260] on textarea "[PERSON_NAME] Applicant ID is:" at bounding box center [770, 255] width 463 height 15
paste textarea "1242782"
type textarea "1242782"
click at [1014, 260] on button "Submit" at bounding box center [1037, 254] width 48 height 24
